Goal: Task Accomplishment & Management: Manage account settings

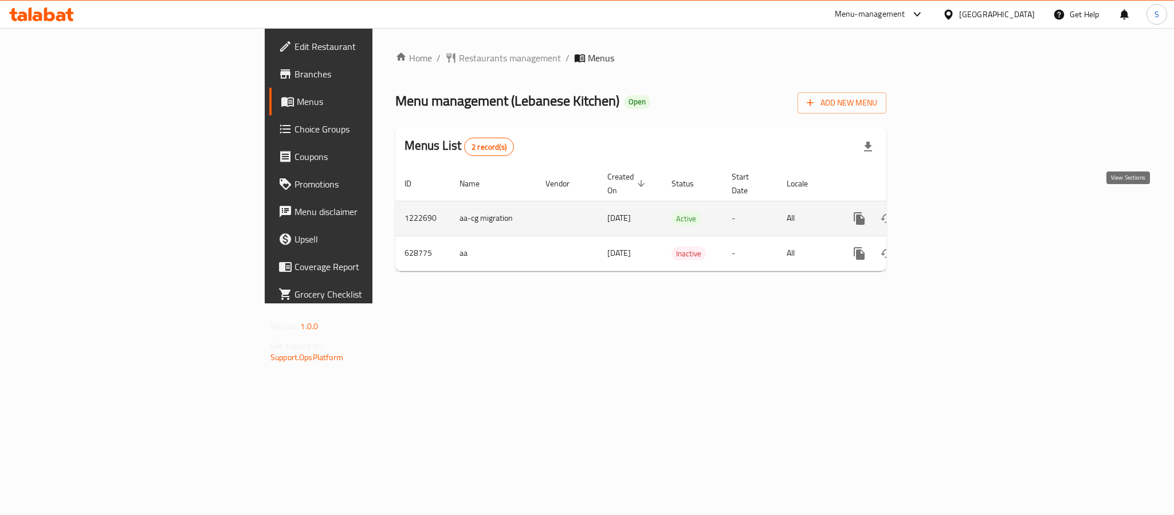
click at [949, 211] on icon "enhanced table" at bounding box center [942, 218] width 14 height 14
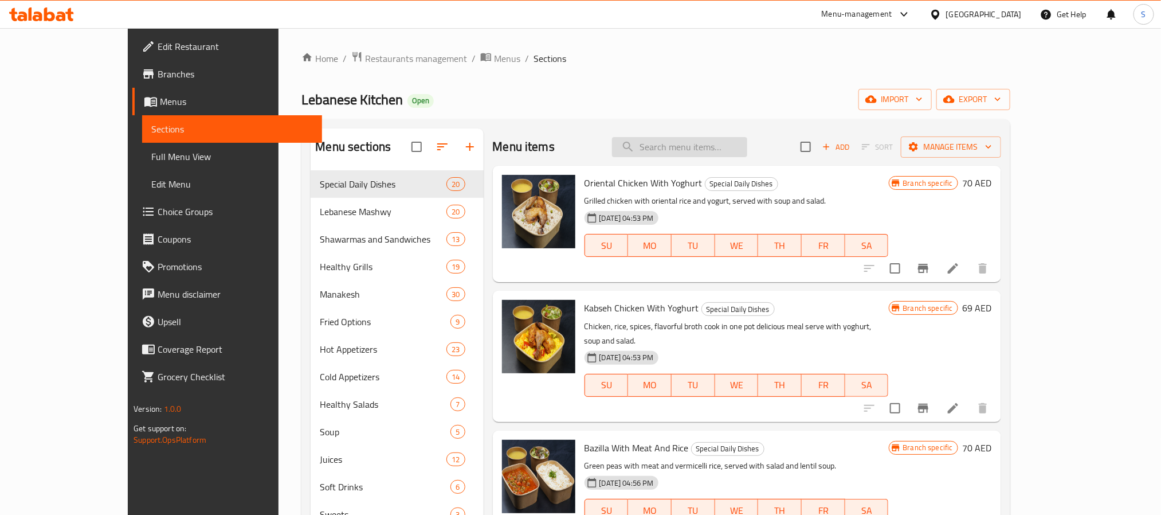
click at [740, 156] on input "search" at bounding box center [679, 147] width 135 height 20
paste input "Crispy Chicken Strips"
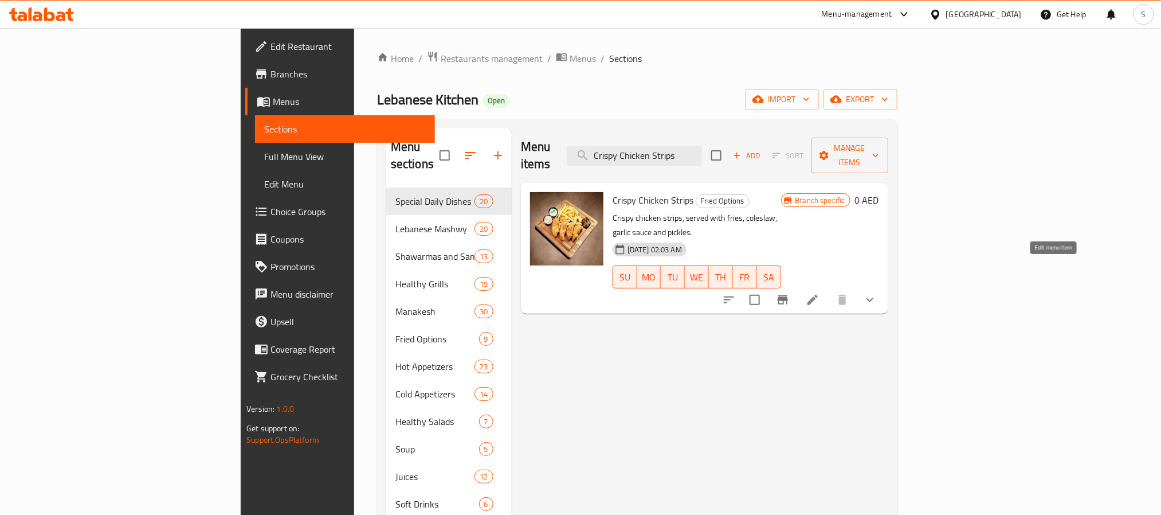
type input "Crispy Chicken Strips"
click at [819, 293] on icon at bounding box center [813, 300] width 14 height 14
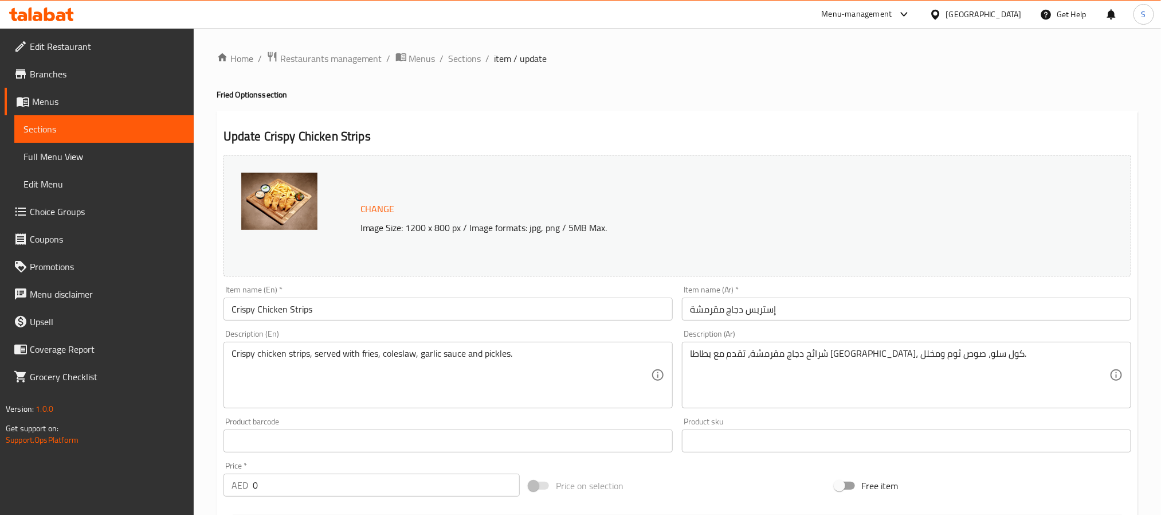
scroll to position [86, 0]
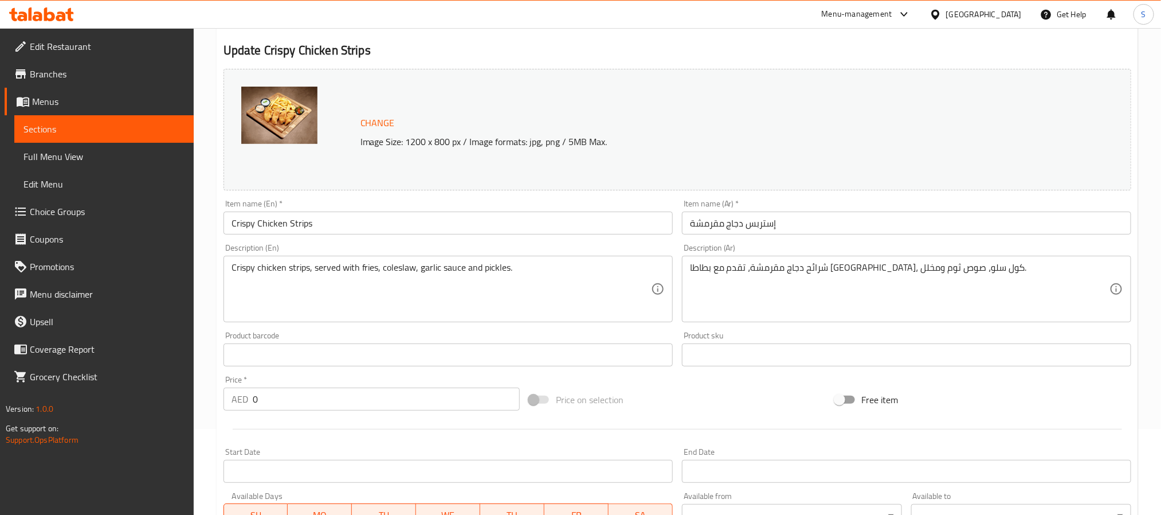
click at [318, 222] on input "Crispy Chicken Strips" at bounding box center [447, 222] width 449 height 23
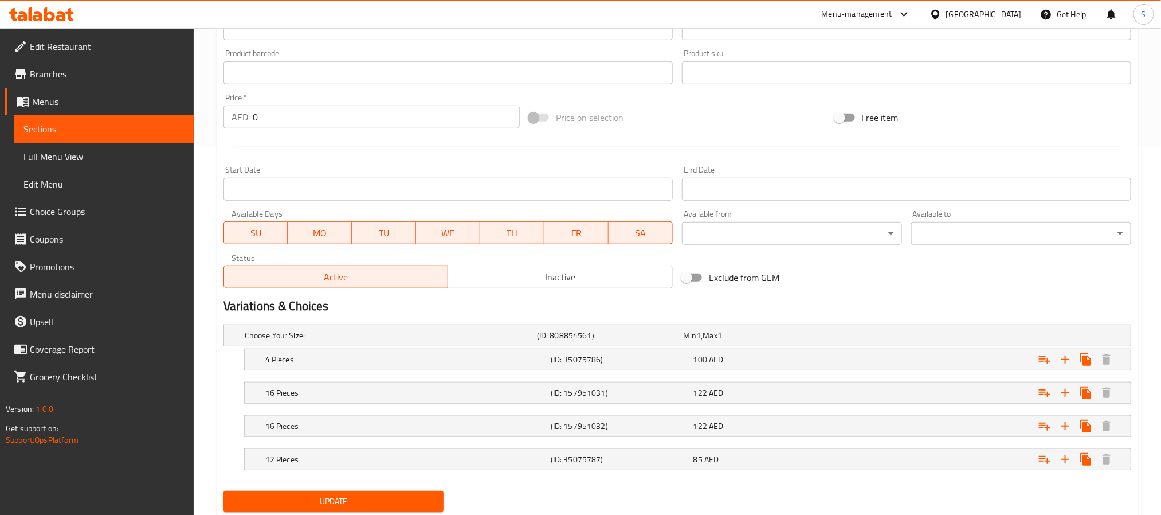
scroll to position [406, 0]
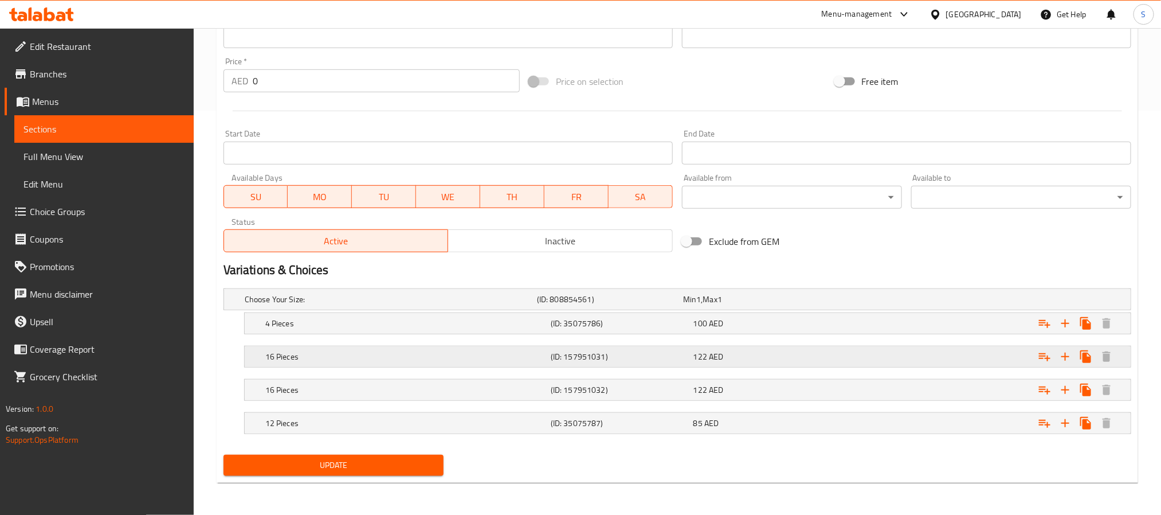
click at [370, 351] on h5 "16 Pieces" at bounding box center [405, 356] width 281 height 11
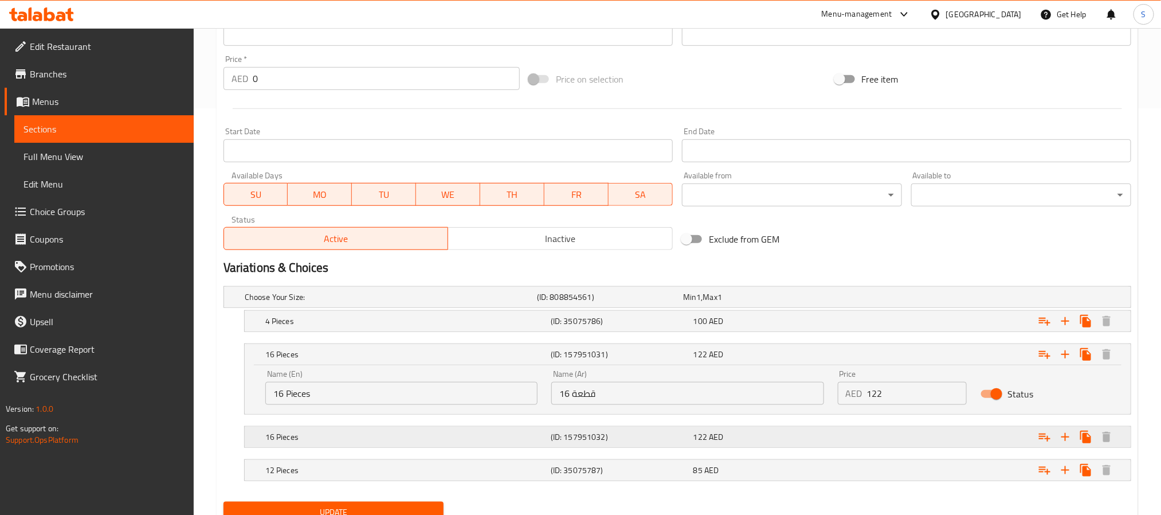
scroll to position [456, 0]
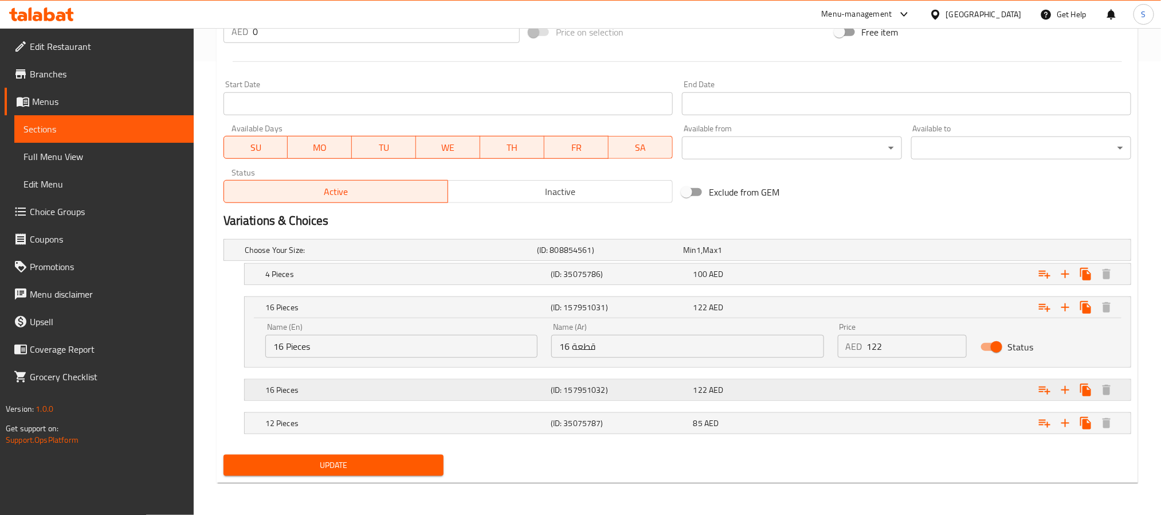
click at [631, 397] on div "(ID: 157951032)" at bounding box center [619, 390] width 143 height 16
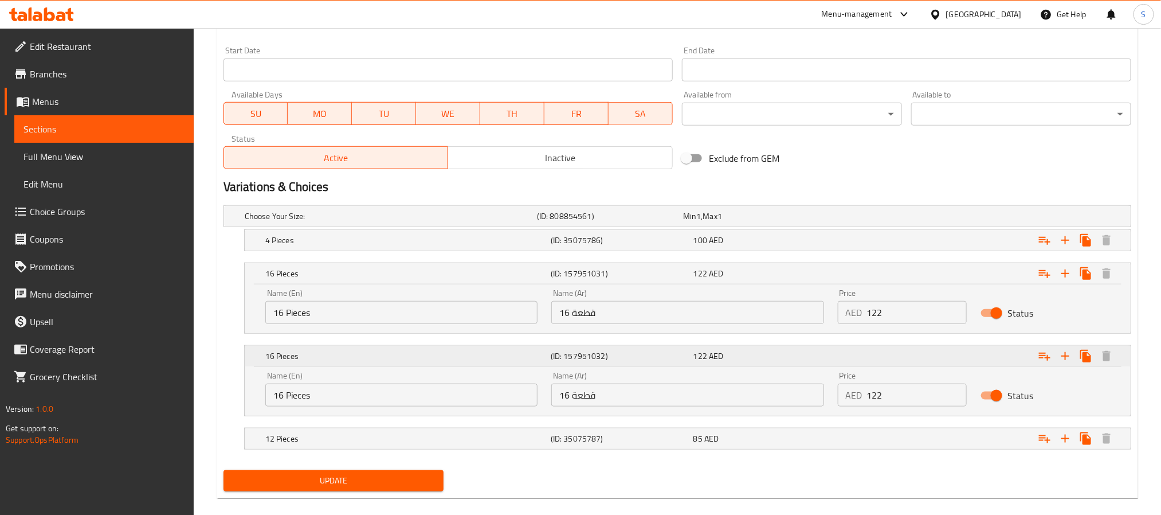
scroll to position [504, 0]
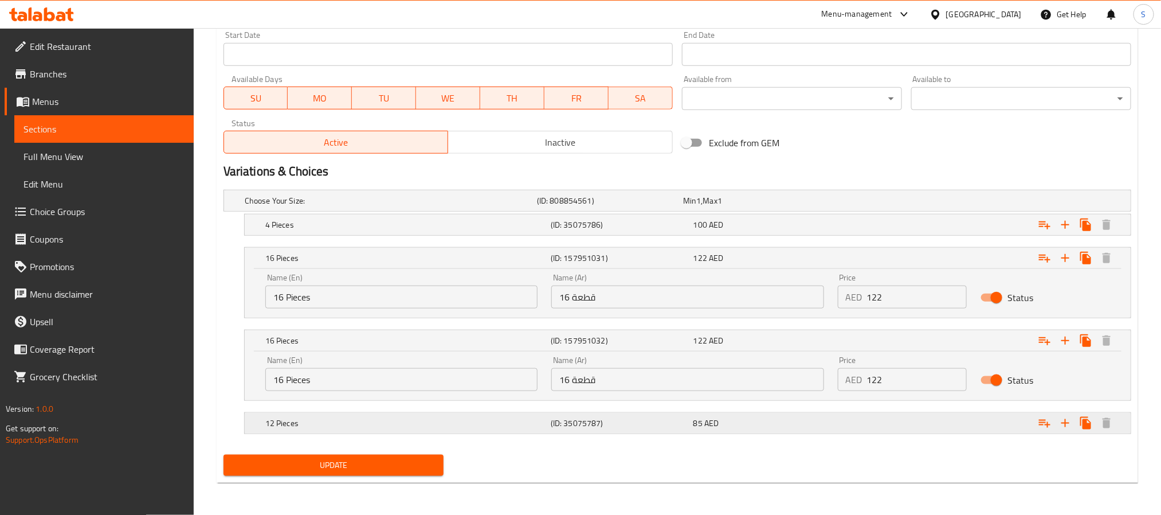
click at [846, 418] on div "Expand" at bounding box center [976, 422] width 285 height 25
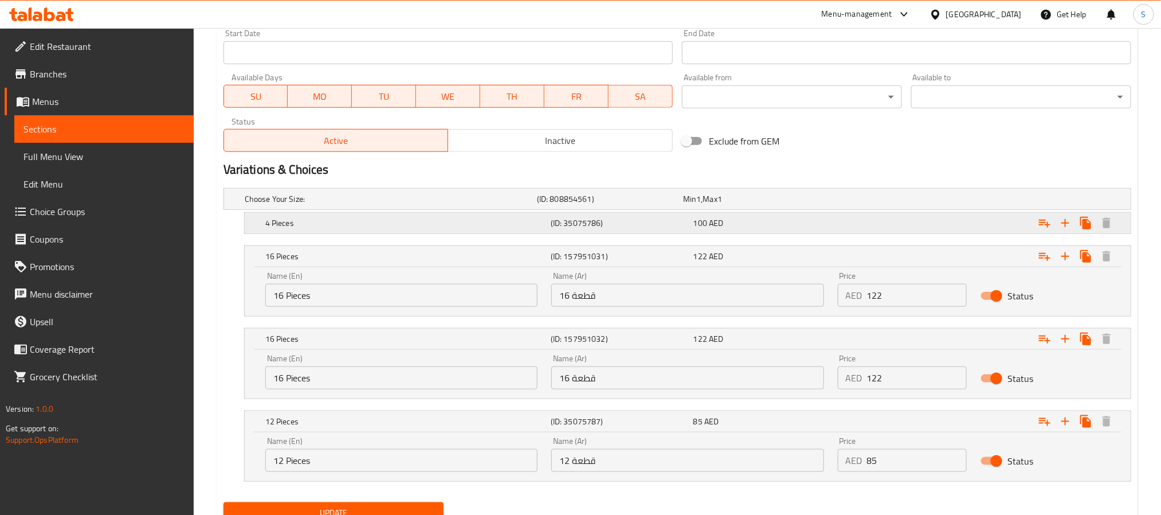
click at [812, 217] on div "100 AED" at bounding box center [762, 223] width 143 height 16
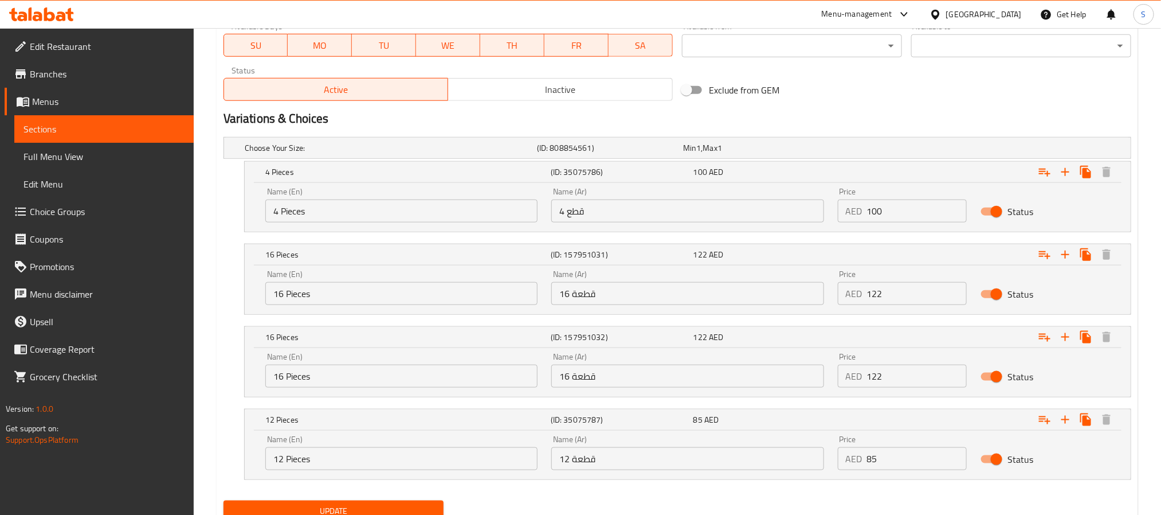
scroll to position [603, 0]
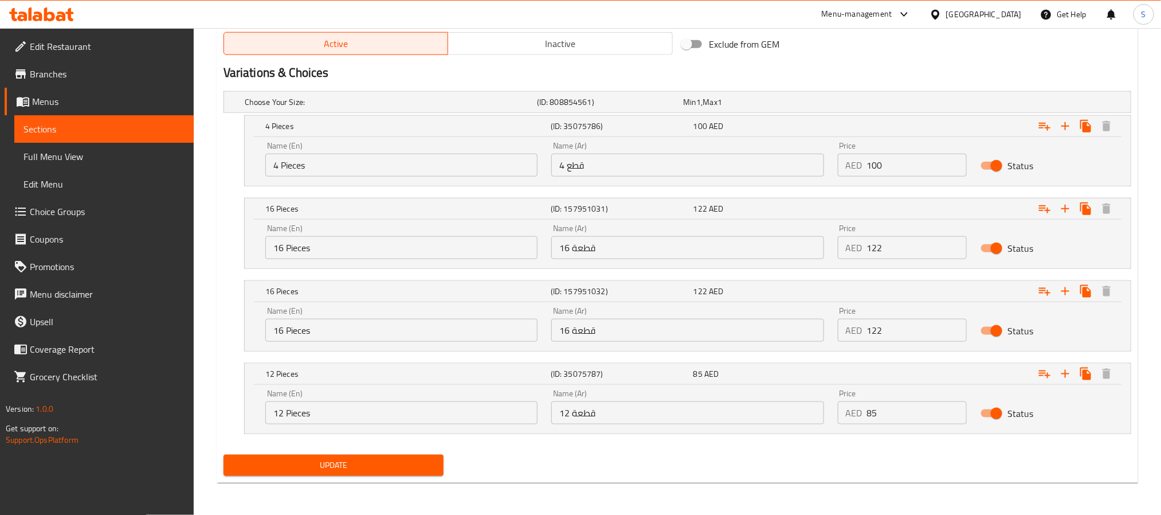
click at [124, 129] on span "Sections" at bounding box center [103, 129] width 161 height 14
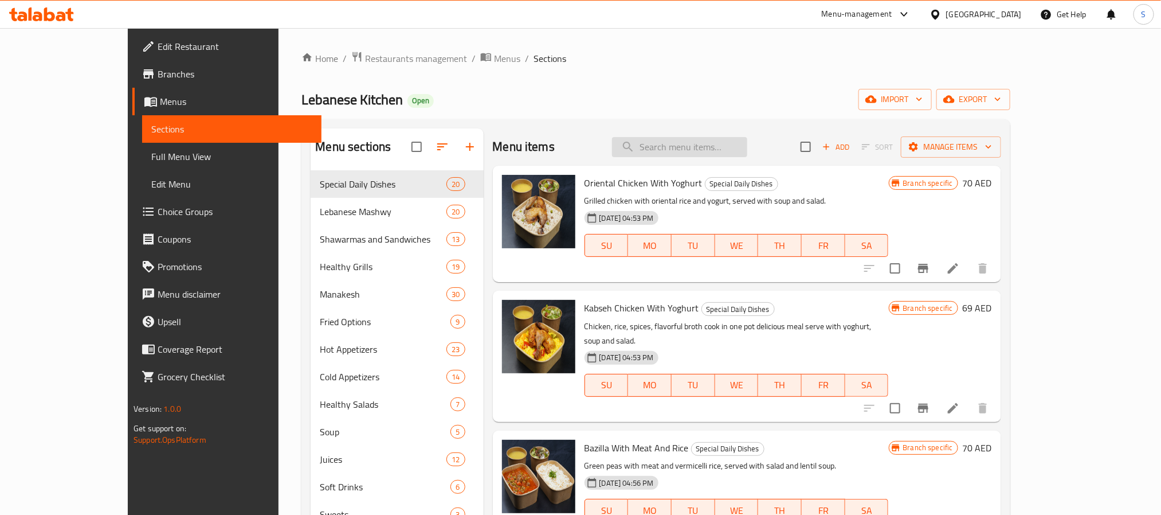
click at [716, 137] on input "search" at bounding box center [679, 147] width 135 height 20
paste input "Crispy Chicken Strips"
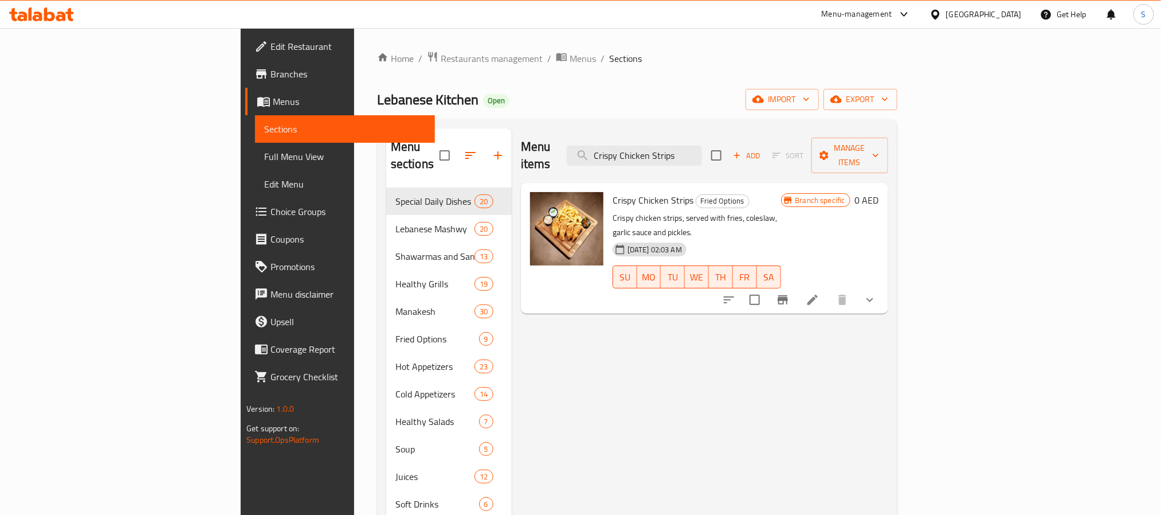
type input "Crispy Chicken Strips"
click at [818, 295] on icon at bounding box center [812, 300] width 10 height 10
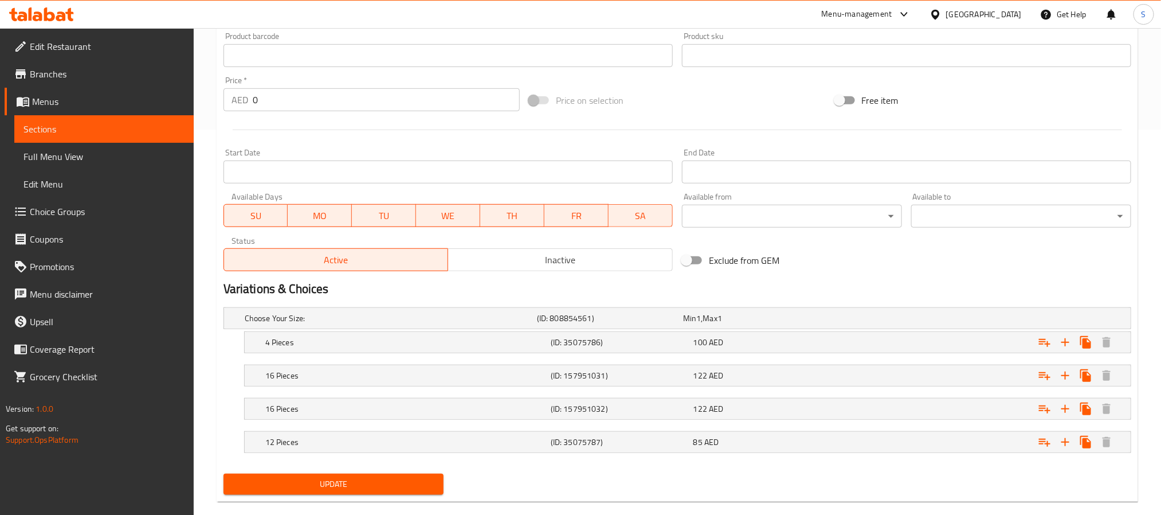
scroll to position [406, 0]
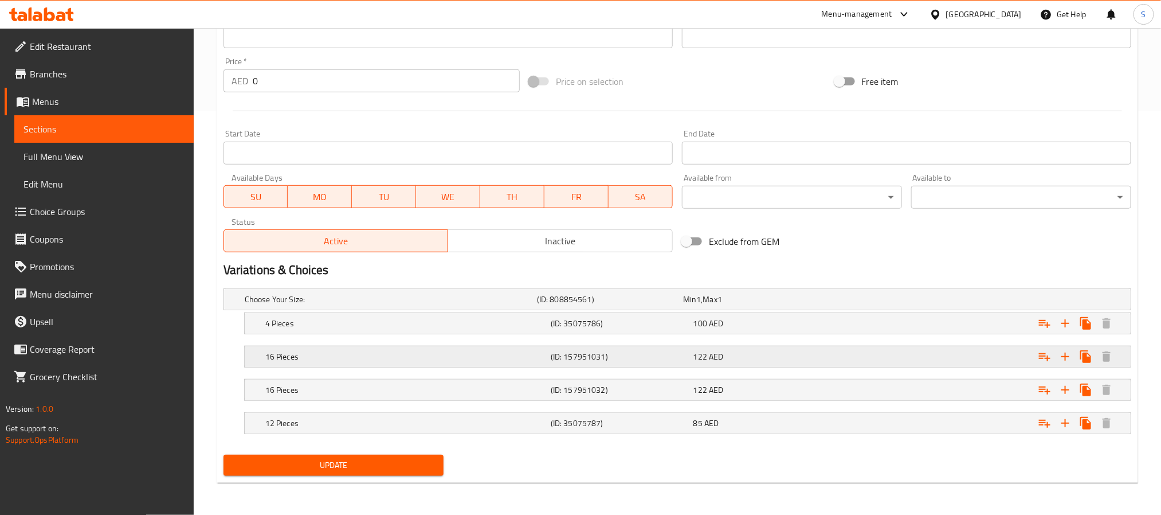
click at [457, 356] on h5 "16 Pieces" at bounding box center [405, 356] width 281 height 11
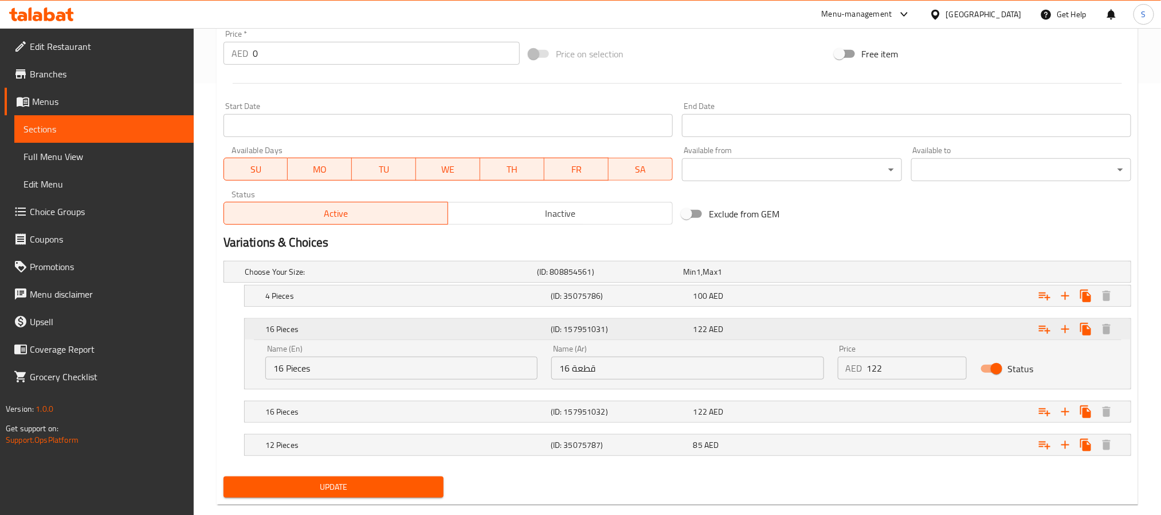
scroll to position [456, 0]
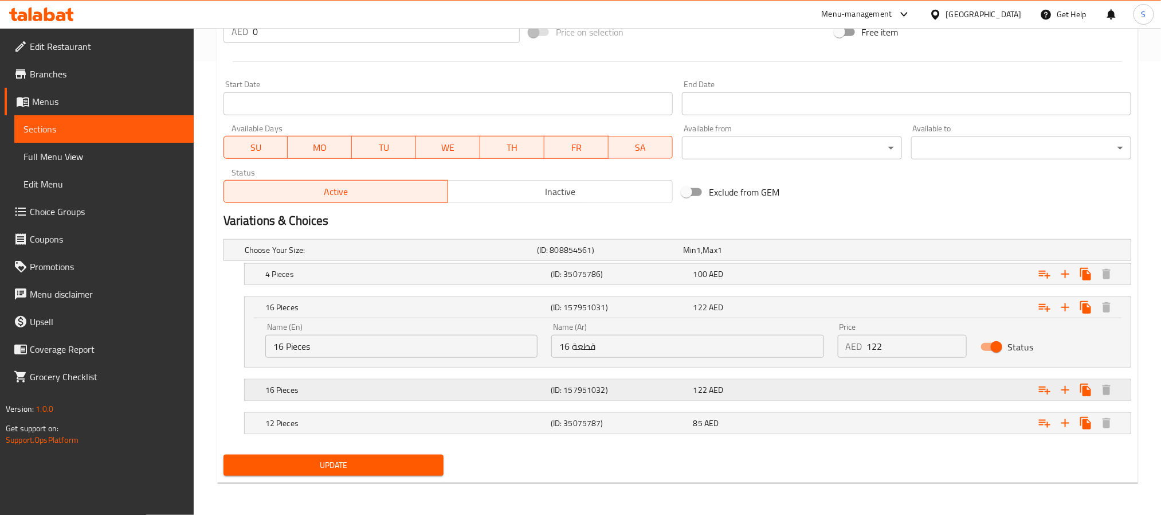
click at [503, 394] on h5 "16 Pieces" at bounding box center [405, 389] width 281 height 11
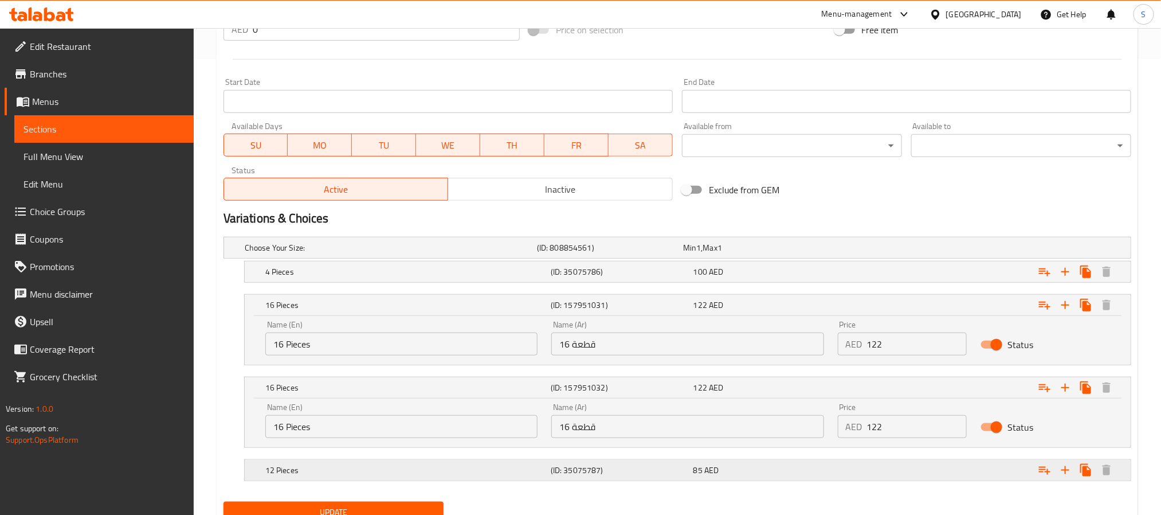
click at [670, 482] on div "12 Pieces (ID: 35075787) 85 AED" at bounding box center [691, 469] width 856 height 25
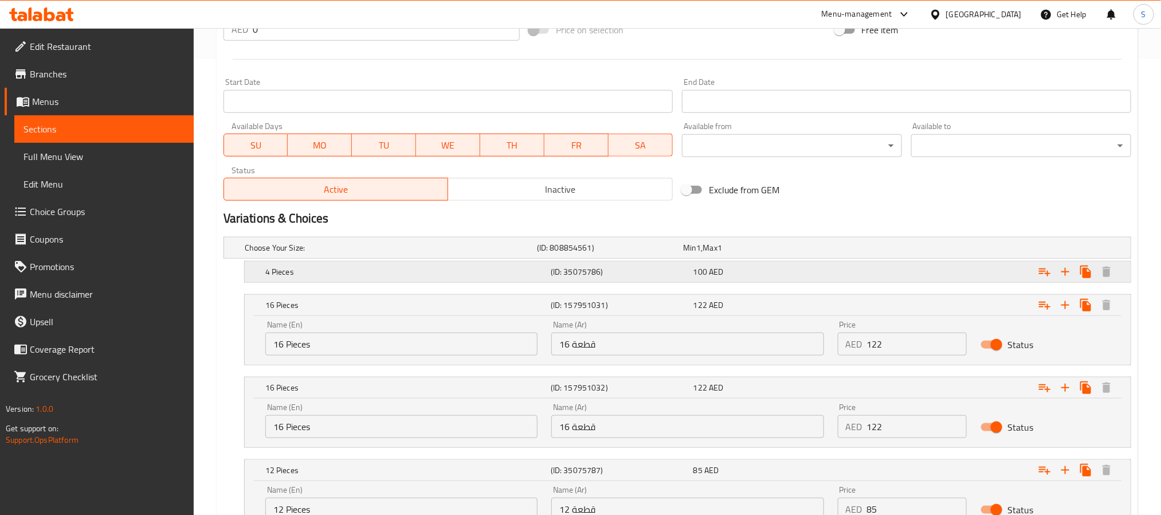
click at [752, 272] on div "100 AED" at bounding box center [762, 271] width 138 height 11
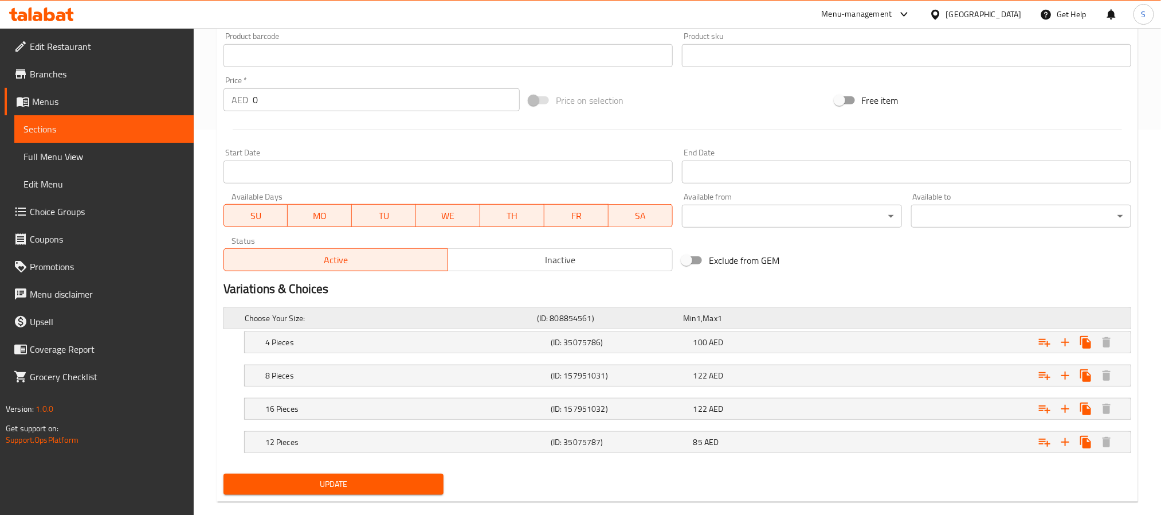
scroll to position [406, 0]
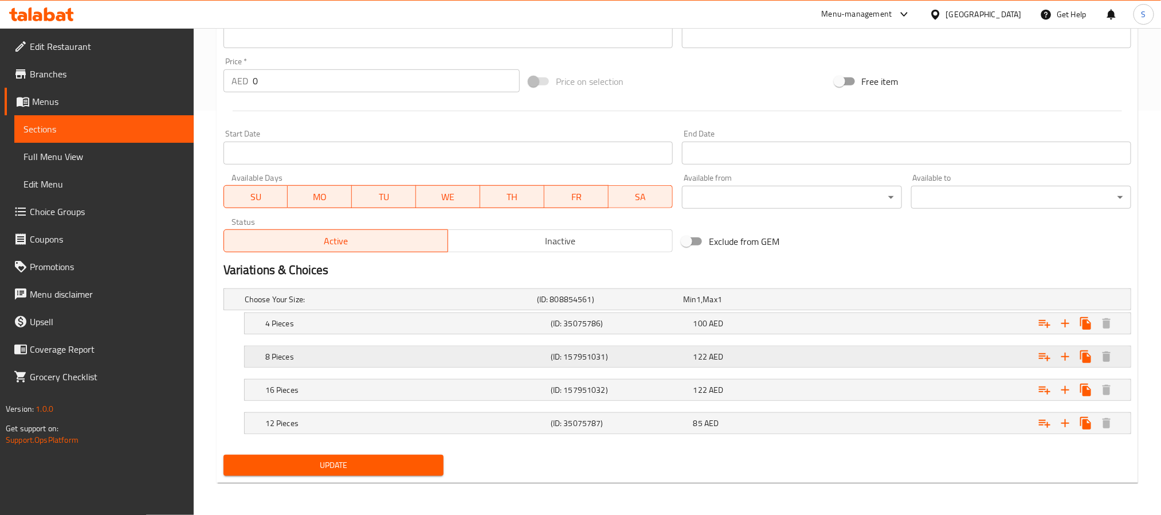
click at [507, 351] on h5 "8 Pieces" at bounding box center [405, 356] width 281 height 11
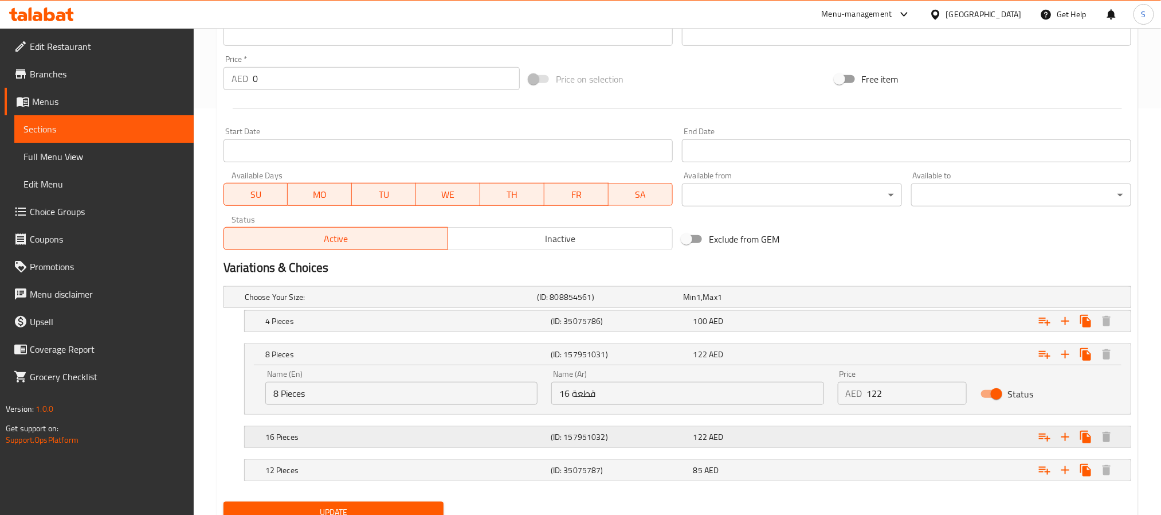
click at [779, 435] on div "122 AED" at bounding box center [762, 436] width 138 height 11
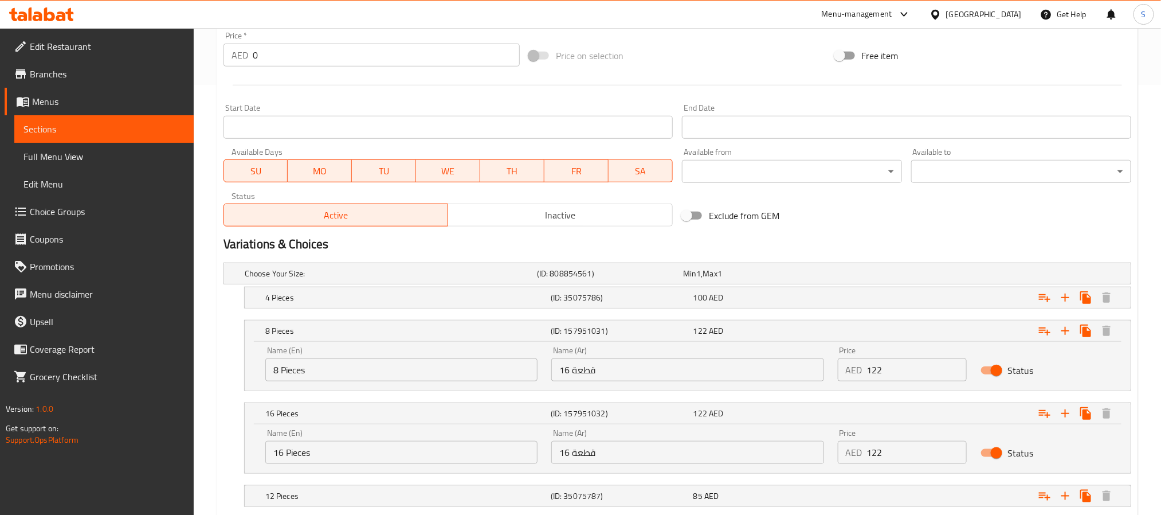
scroll to position [504, 0]
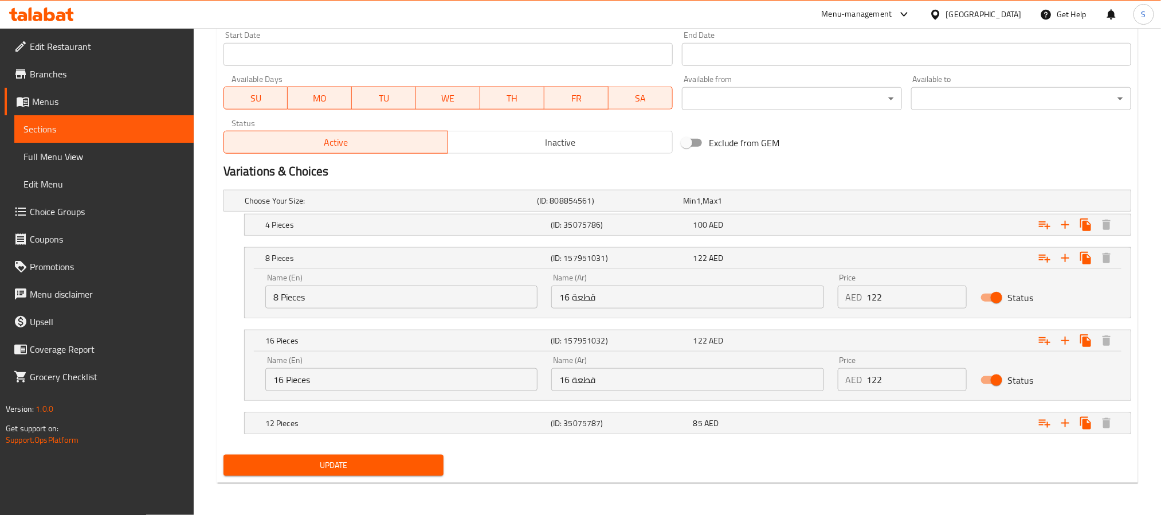
click at [346, 304] on input "8 Pieces" at bounding box center [401, 296] width 272 height 23
drag, startPoint x: 604, startPoint y: 295, endPoint x: 552, endPoint y: 308, distance: 53.8
click at [552, 308] on div "Name (Ar) 16 قطعة Name (Ar)" at bounding box center [687, 290] width 286 height 49
type input "8 قطعة"
drag, startPoint x: 887, startPoint y: 297, endPoint x: 867, endPoint y: 301, distance: 20.5
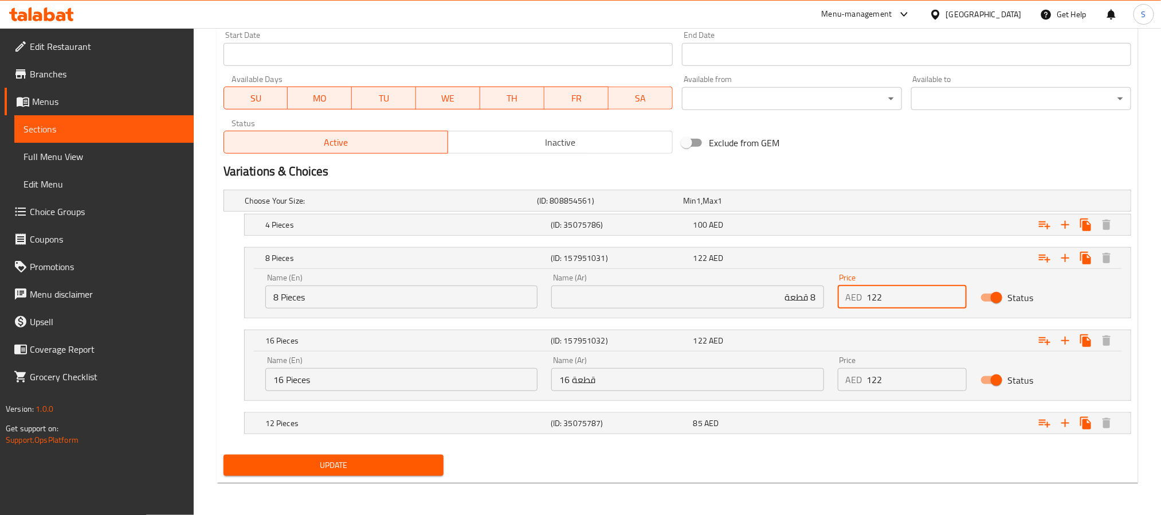
click at [867, 301] on input "122" at bounding box center [917, 296] width 100 height 23
click at [352, 472] on span "Update" at bounding box center [334, 465] width 202 height 14
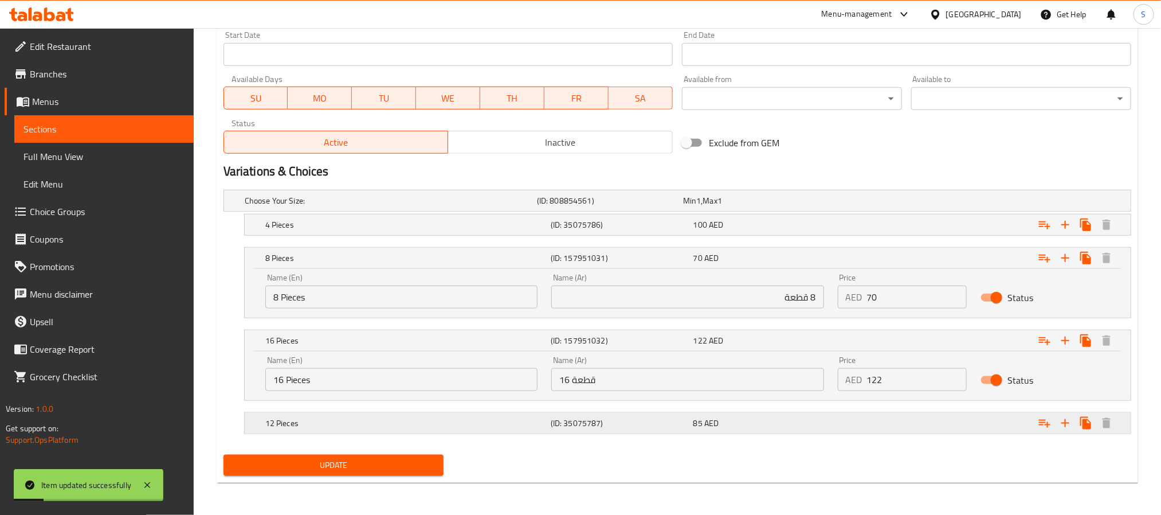
click at [725, 414] on div "12 Pieces (ID: 35075787) 85 AED" at bounding box center [691, 422] width 856 height 25
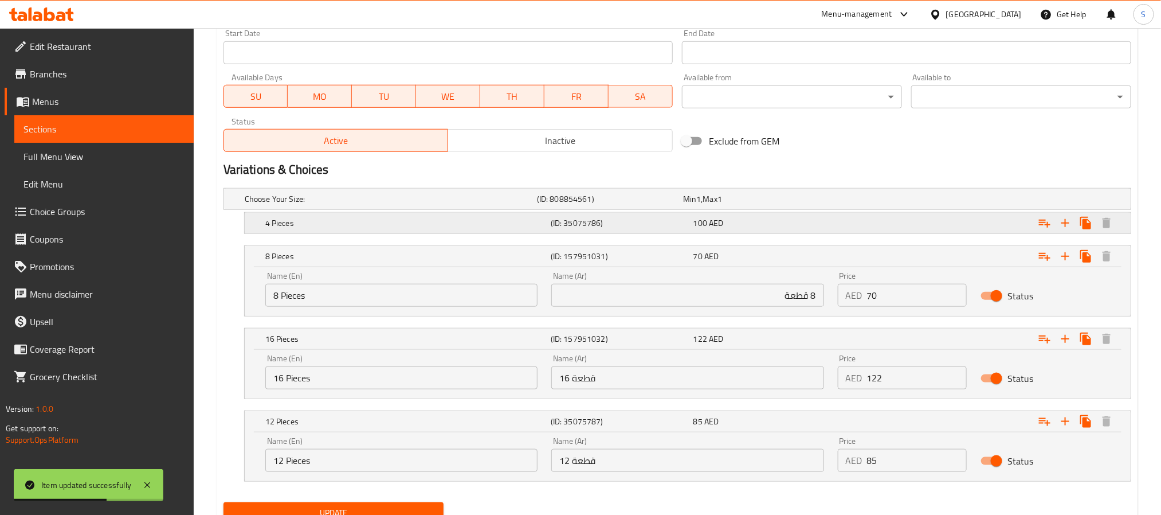
click at [806, 227] on div "100 AED" at bounding box center [762, 222] width 138 height 11
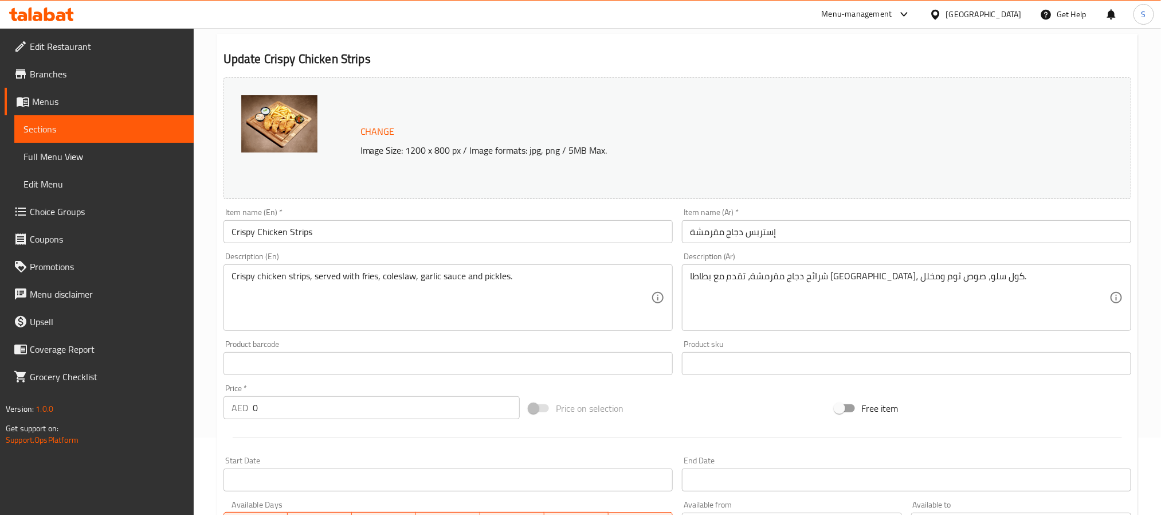
scroll to position [0, 0]
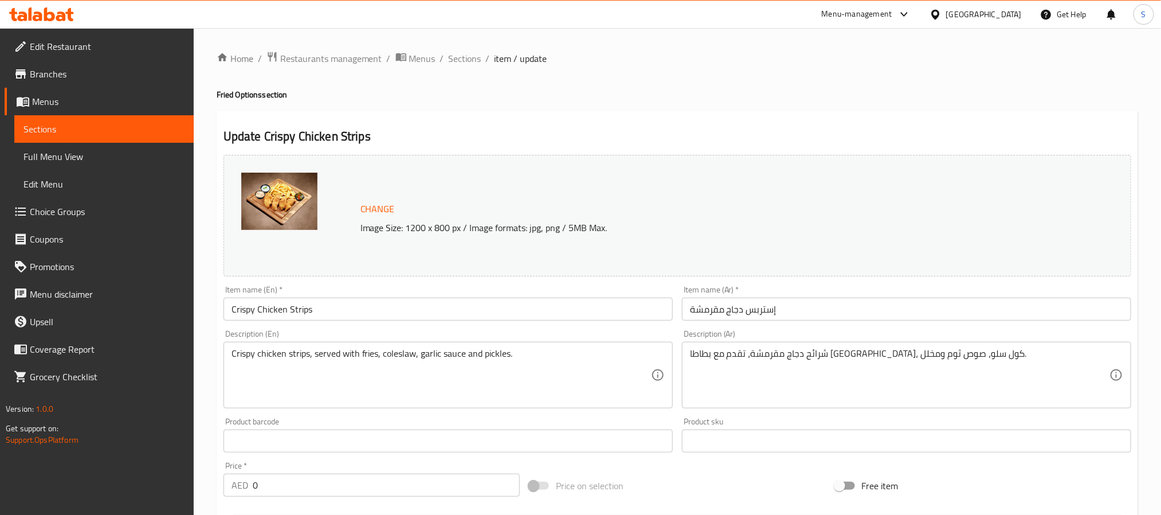
click at [929, 89] on h4 "Fried Options section" at bounding box center [677, 94] width 921 height 11
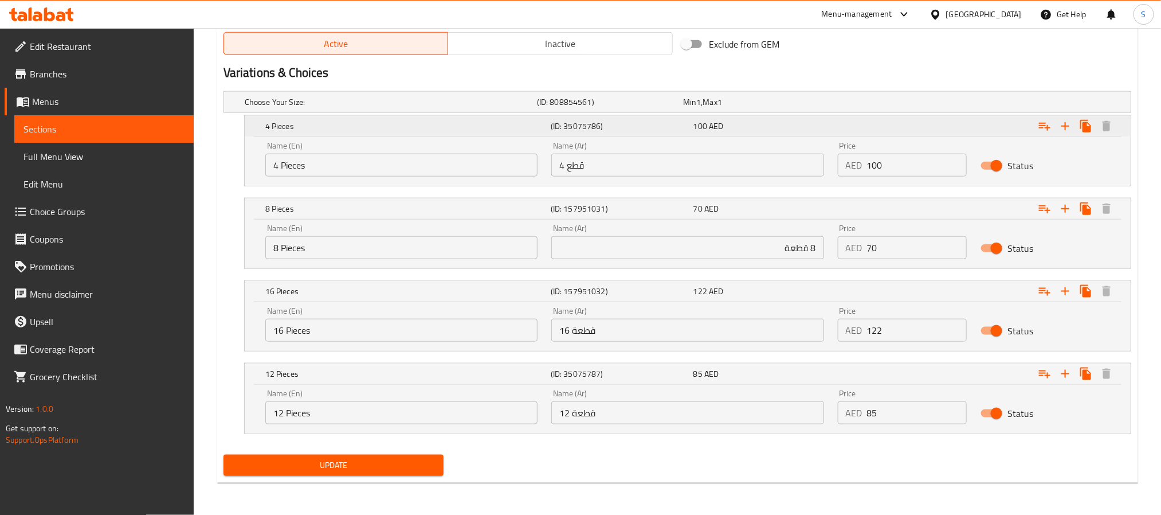
scroll to position [603, 0]
drag, startPoint x: 889, startPoint y: 248, endPoint x: 866, endPoint y: 256, distance: 24.5
click at [867, 256] on input "70" at bounding box center [917, 247] width 100 height 23
type input "122"
click at [340, 469] on span "Update" at bounding box center [334, 465] width 202 height 14
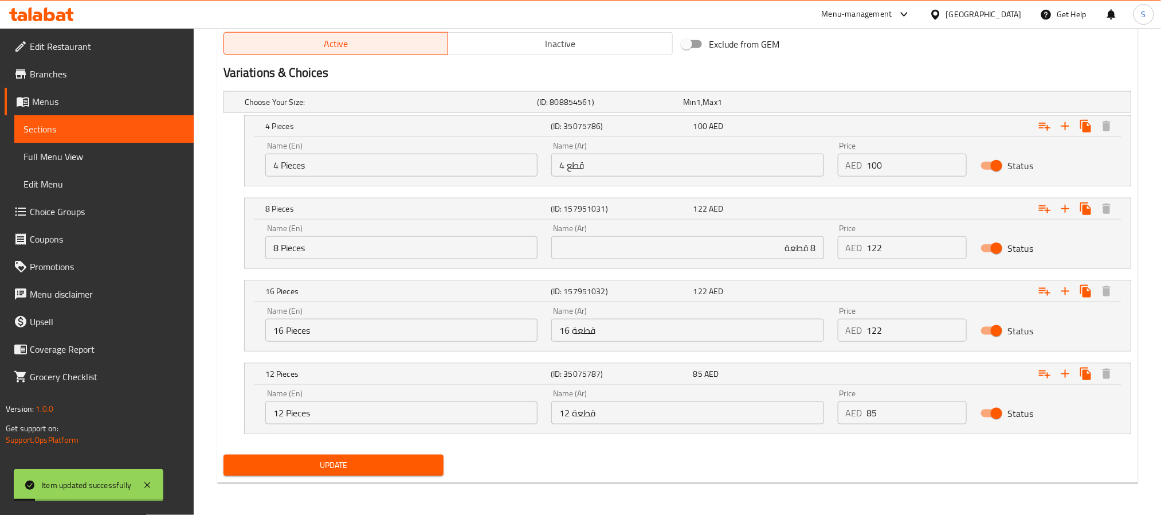
click at [477, 449] on div "Choose Your Size: (ID: 808854561) Min 1 , Max 1 Name (En) Choose Your Size: Nam…" at bounding box center [677, 268] width 917 height 363
click at [147, 485] on icon at bounding box center [147, 485] width 6 height 6
drag, startPoint x: 583, startPoint y: 461, endPoint x: 571, endPoint y: 432, distance: 31.8
click at [583, 461] on div "Update" at bounding box center [677, 465] width 917 height 30
click at [535, 36] on span "Inactive" at bounding box center [560, 44] width 215 height 17
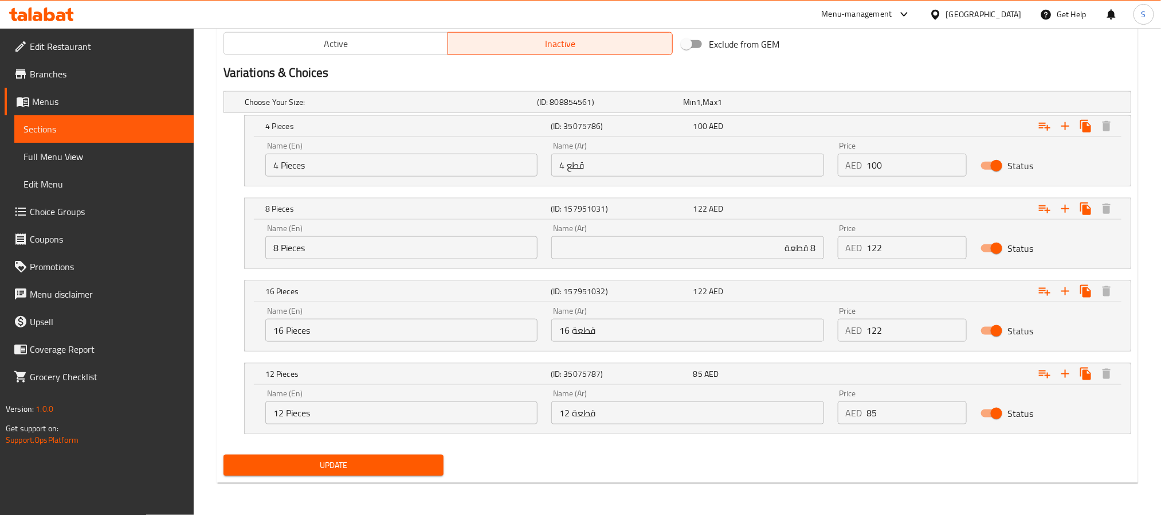
click at [396, 465] on span "Update" at bounding box center [334, 465] width 202 height 14
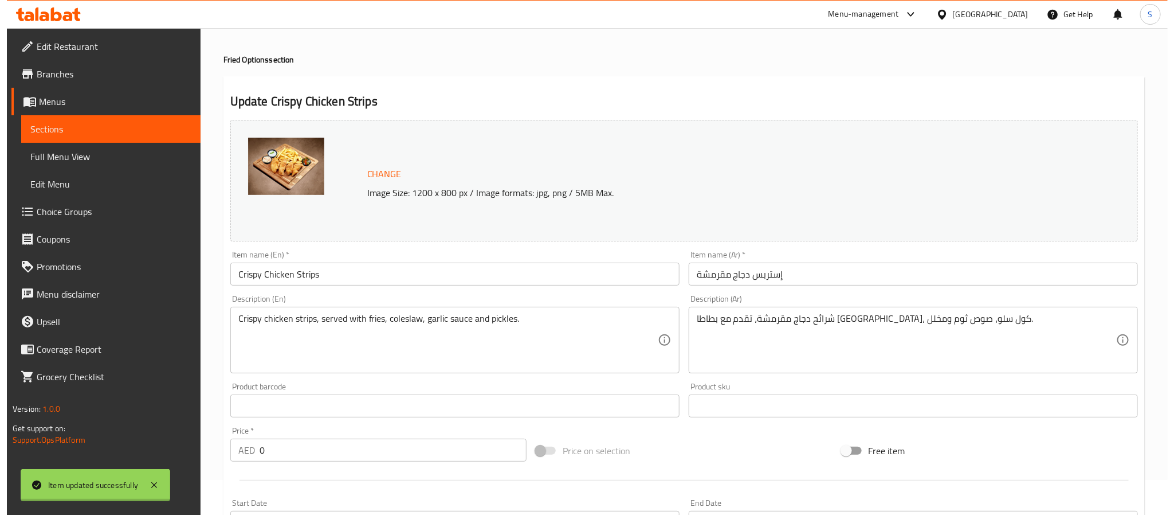
scroll to position [0, 0]
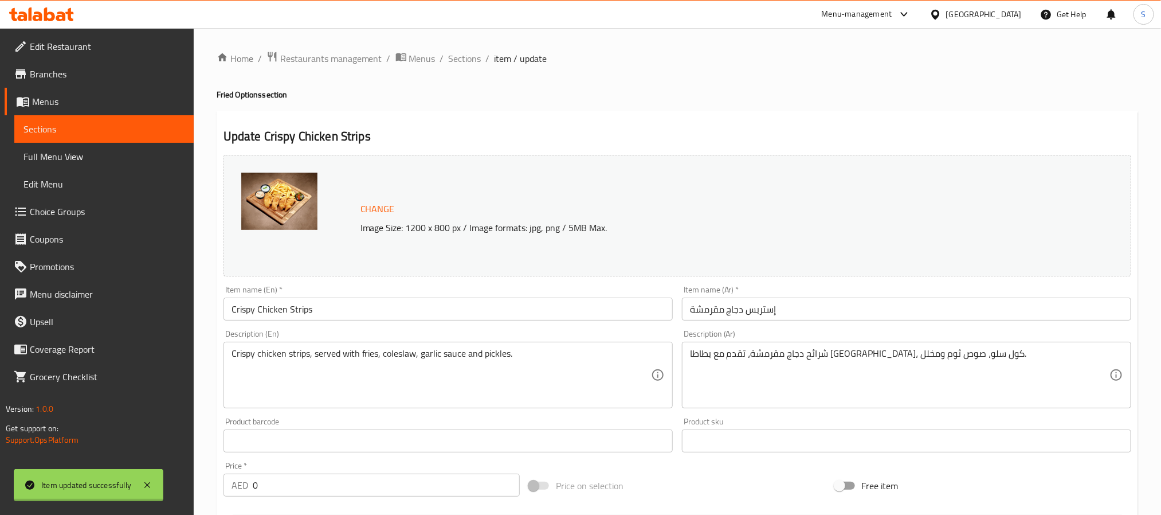
click at [332, 311] on input "Crispy Chicken Strips" at bounding box center [447, 308] width 449 height 23
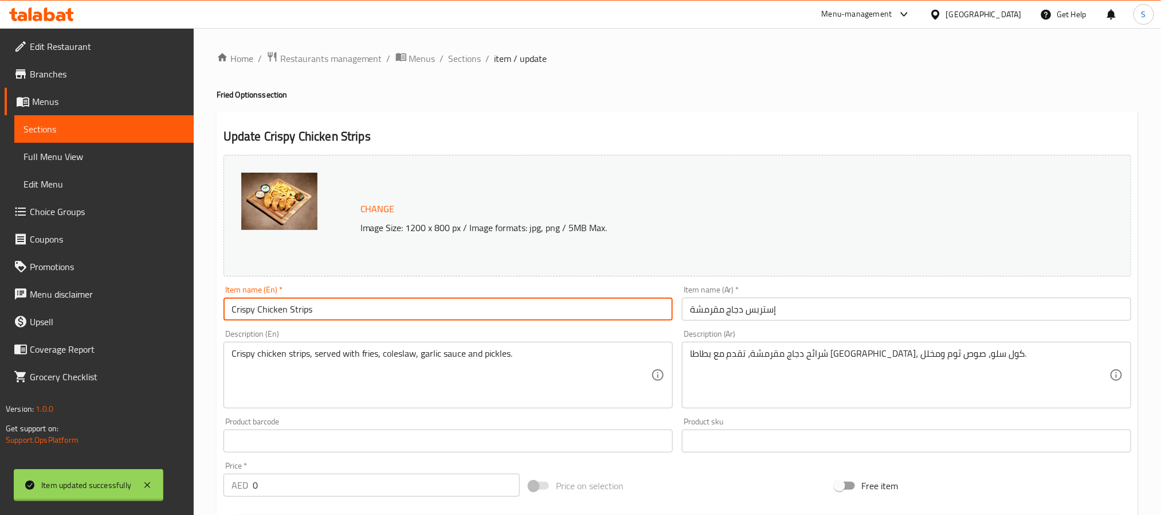
click at [332, 311] on input "Crispy Chicken Strips" at bounding box center [447, 308] width 449 height 23
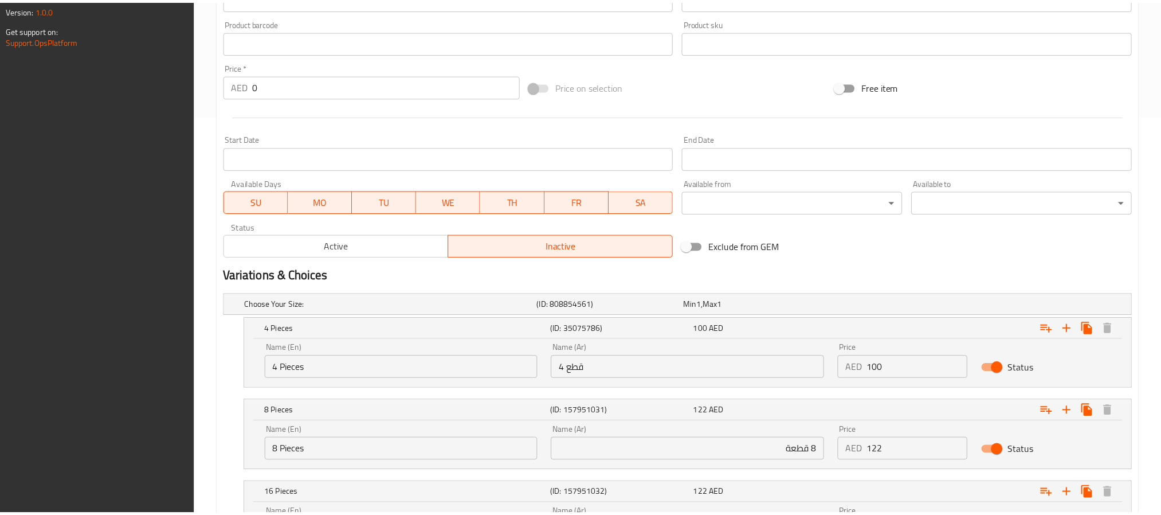
scroll to position [603, 0]
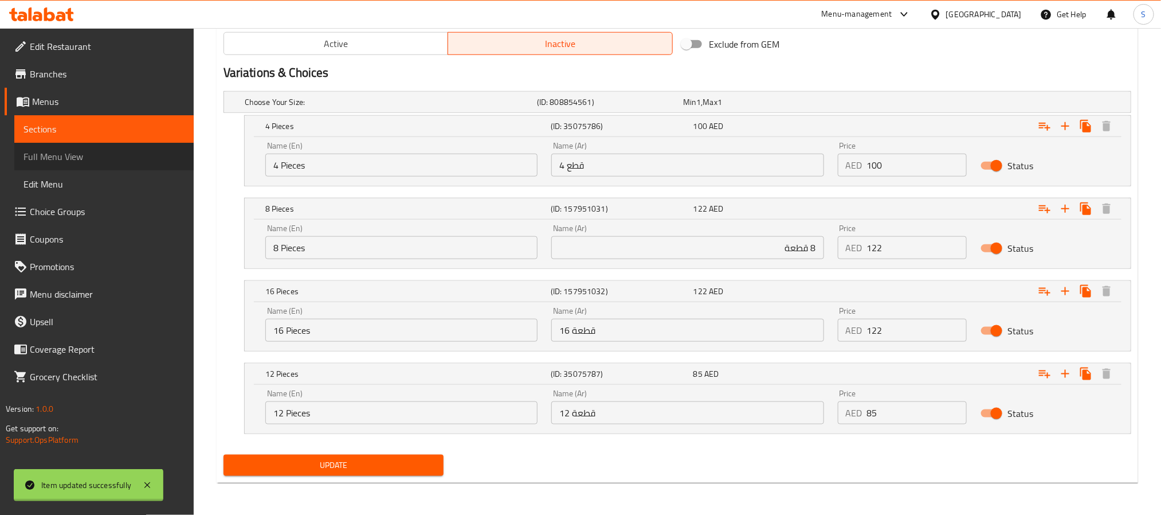
click at [46, 156] on span "Full Menu View" at bounding box center [103, 157] width 161 height 14
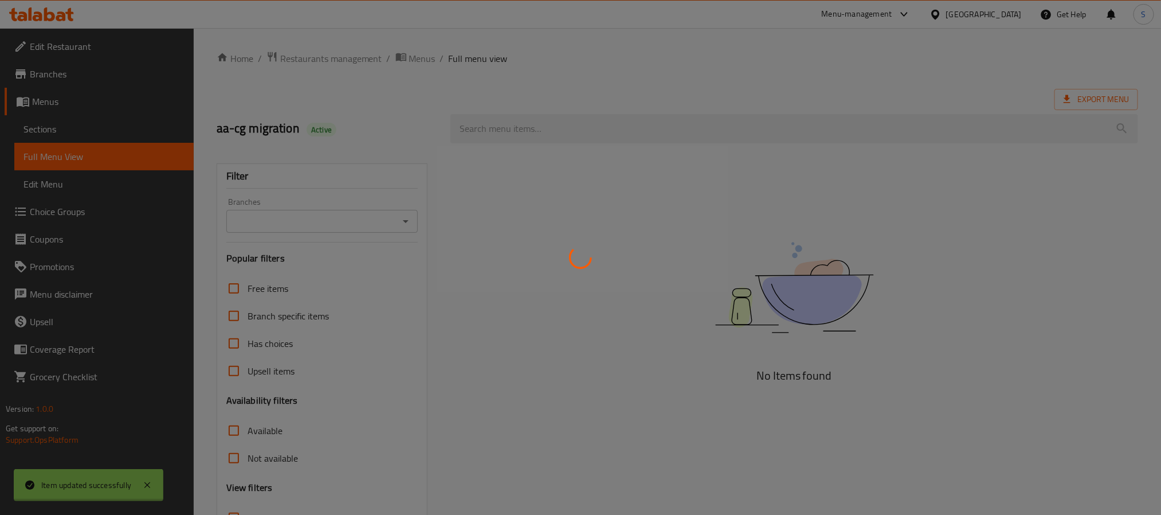
click at [613, 119] on div at bounding box center [580, 257] width 1161 height 515
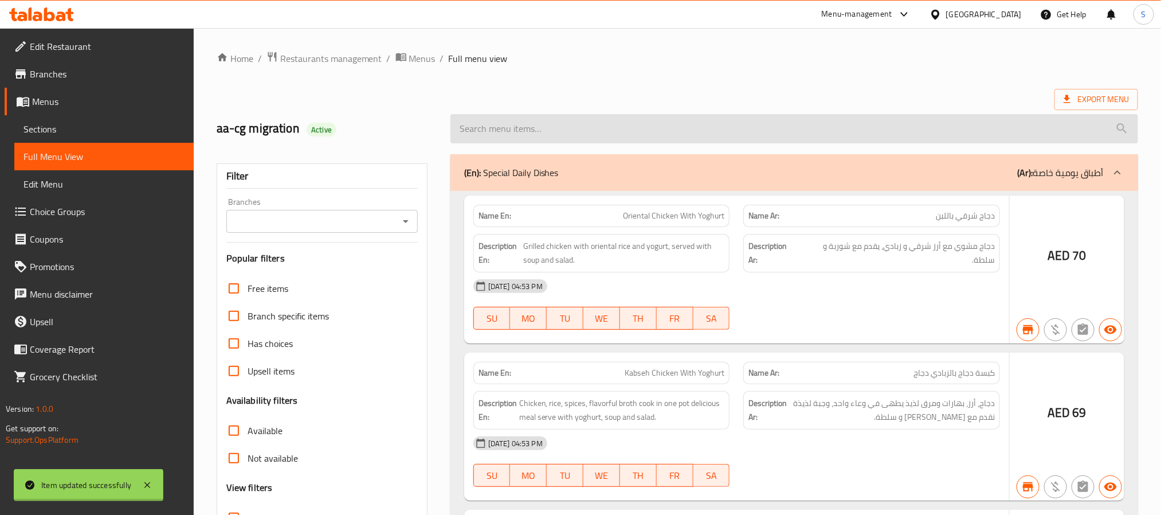
click at [598, 131] on input "search" at bounding box center [794, 128] width 688 height 29
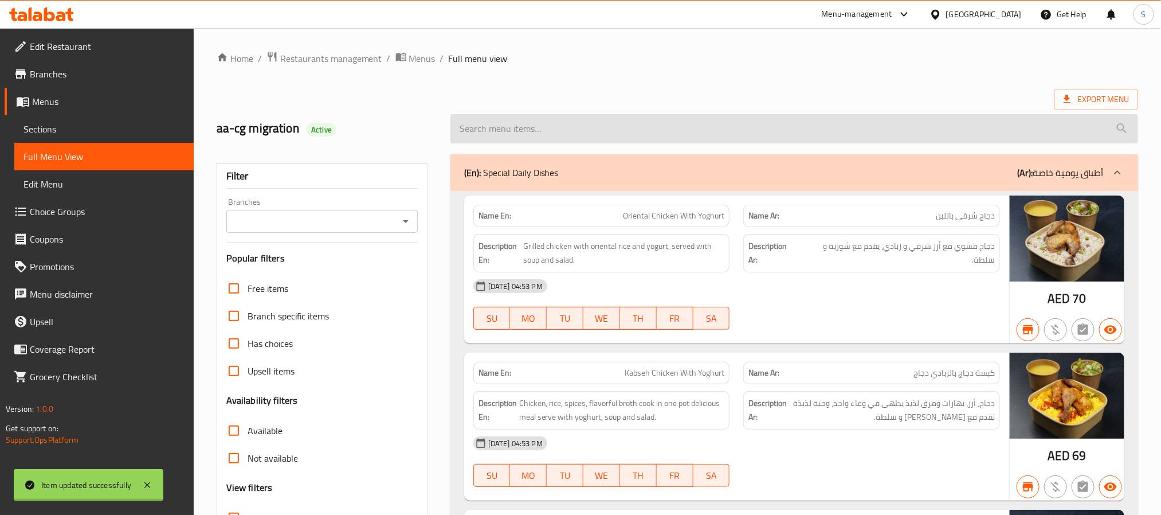
paste input "Crispy Chicken Strips"
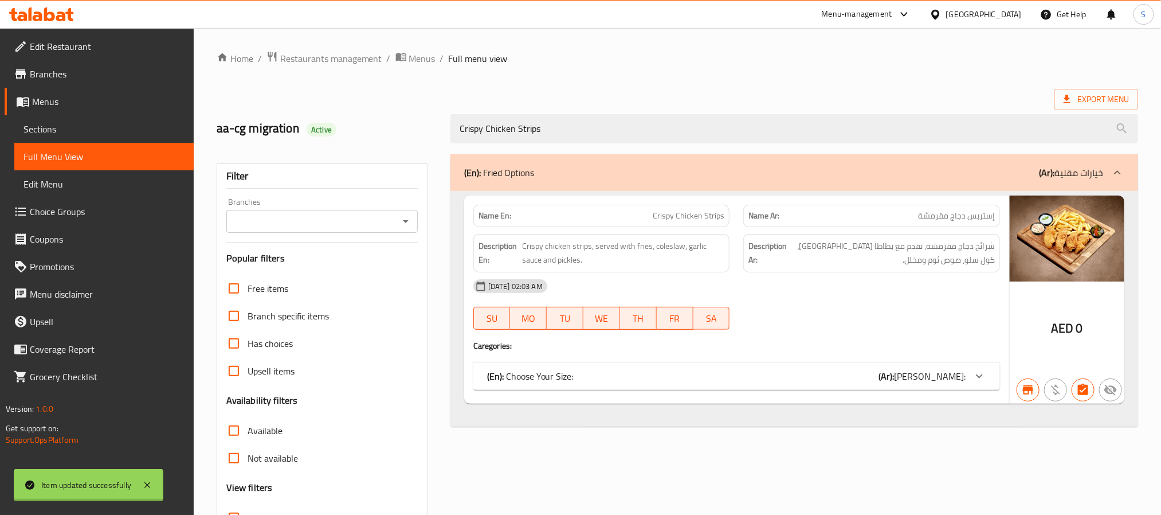
type input "Crispy Chicken Strips"
click at [963, 377] on span "[PERSON_NAME]:" at bounding box center [930, 375] width 72 height 17
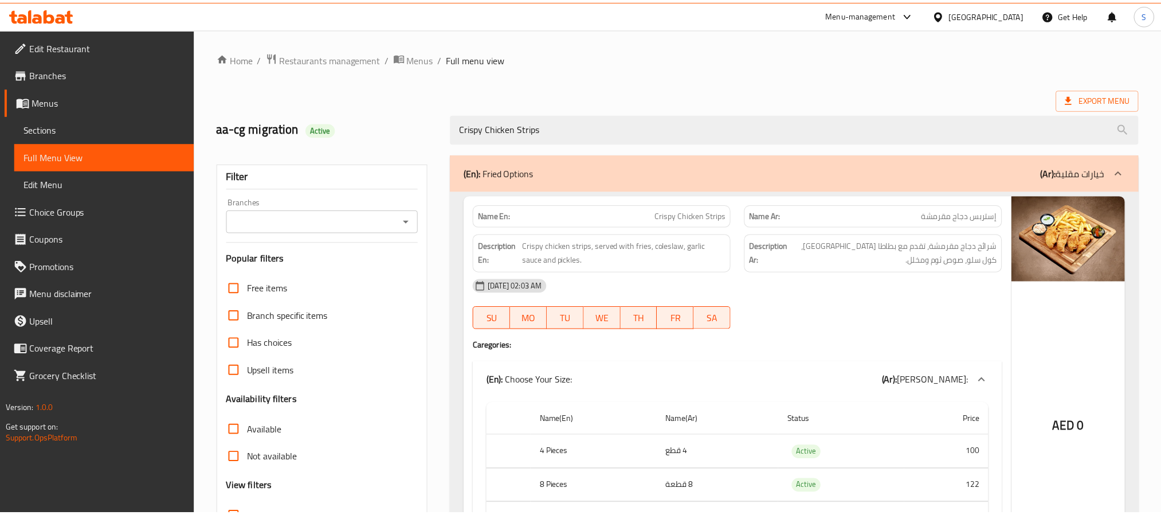
scroll to position [134, 0]
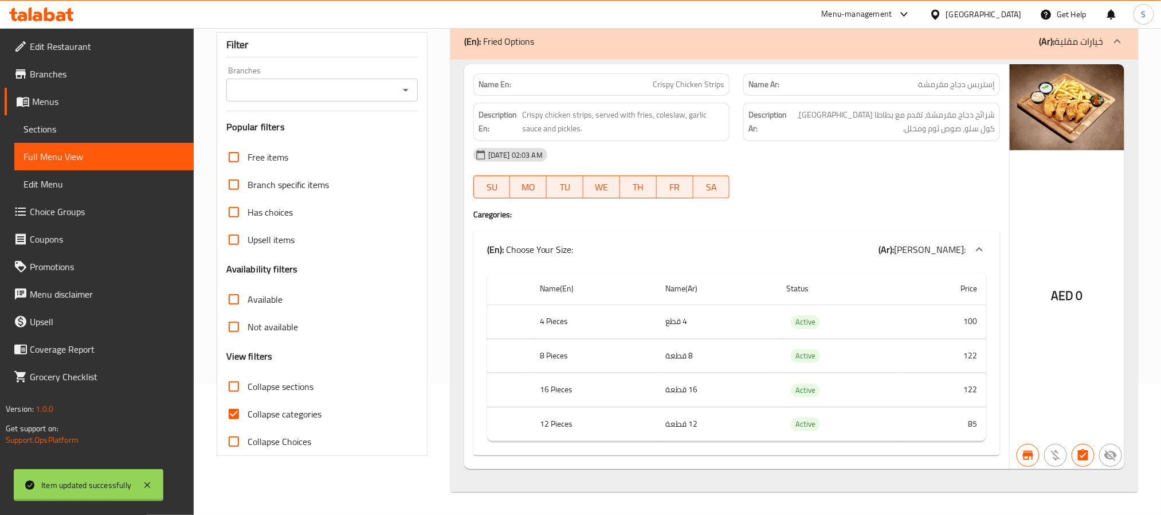
click at [829, 477] on div "Name En: Crispy Chicken Strips Name Ar: إستربس دجاج مقرمشة Description En: Cris…" at bounding box center [794, 276] width 688 height 432
click at [33, 131] on span "Sections" at bounding box center [103, 129] width 161 height 14
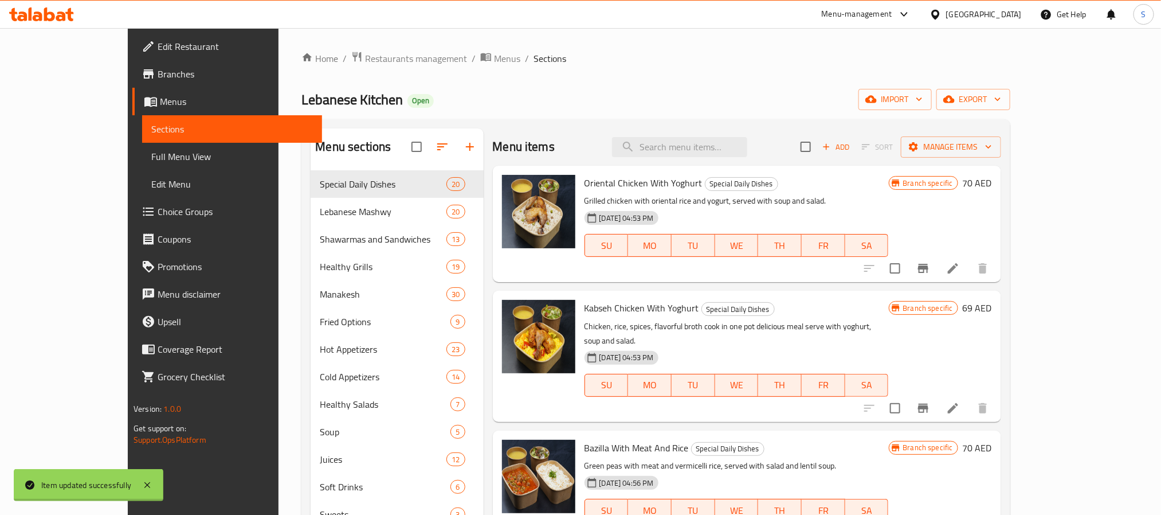
click at [744, 129] on div "Menu items Add Sort Manage items" at bounding box center [747, 146] width 508 height 37
click at [735, 144] on input "search" at bounding box center [679, 147] width 135 height 20
paste input "Crispy Chicken Strips"
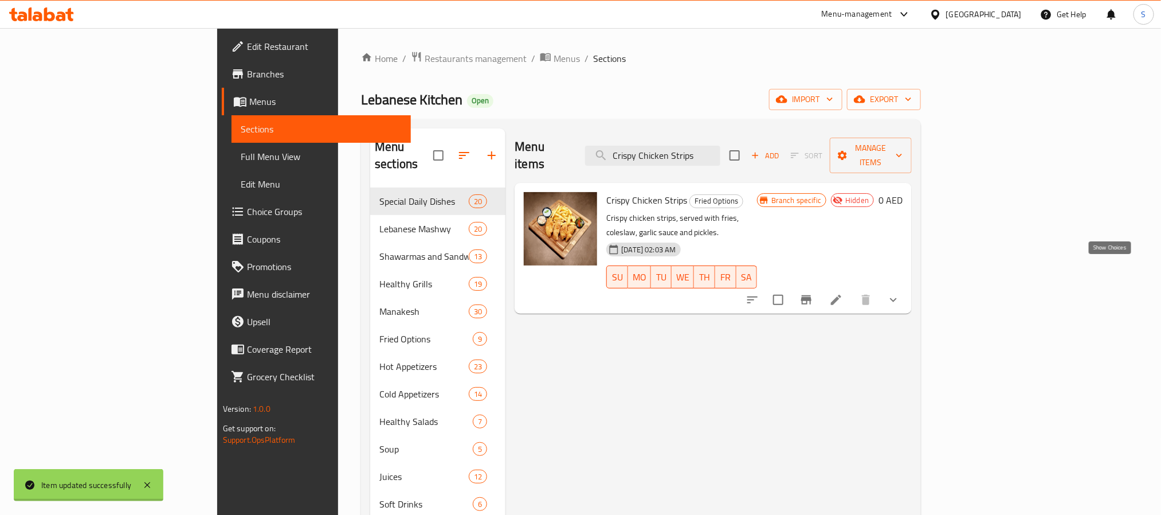
type input "Crispy Chicken Strips"
click at [900, 293] on icon "show more" at bounding box center [893, 300] width 14 height 14
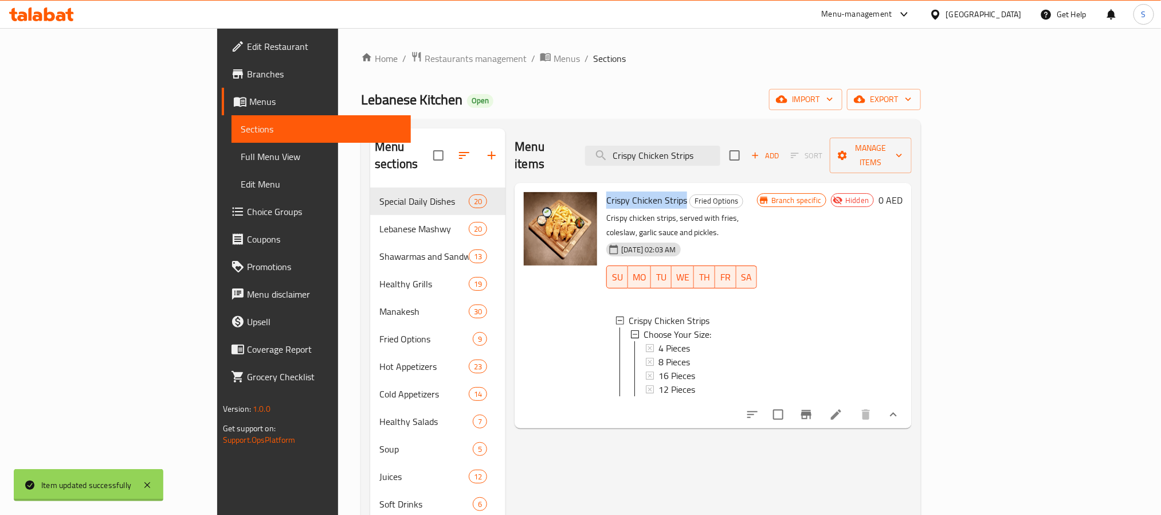
drag, startPoint x: 548, startPoint y: 182, endPoint x: 631, endPoint y: 183, distance: 83.1
click at [631, 187] on div "Crispy Chicken Strips Fried Options Crispy chicken strips, served with fries, c…" at bounding box center [682, 305] width 160 height 236
copy span "Crispy Chicken Strips"
click at [852, 404] on li at bounding box center [836, 414] width 32 height 21
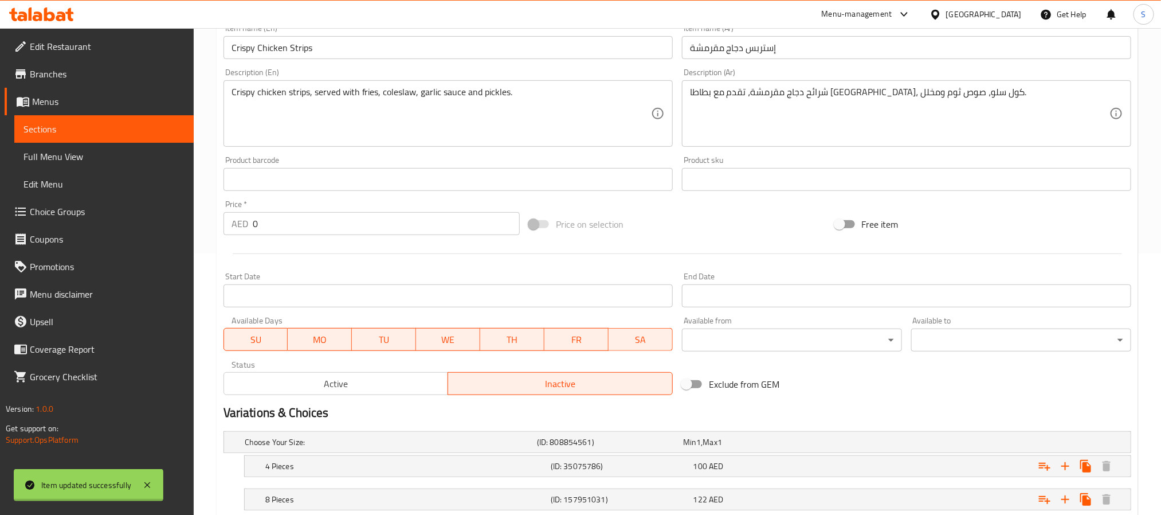
scroll to position [406, 0]
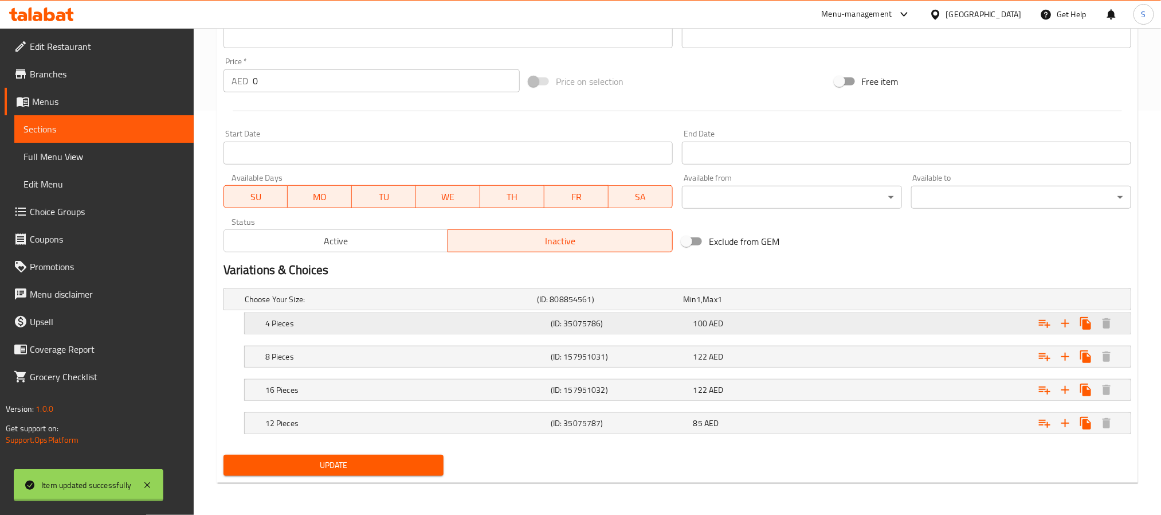
click at [406, 328] on div "4 Pieces" at bounding box center [405, 323] width 285 height 16
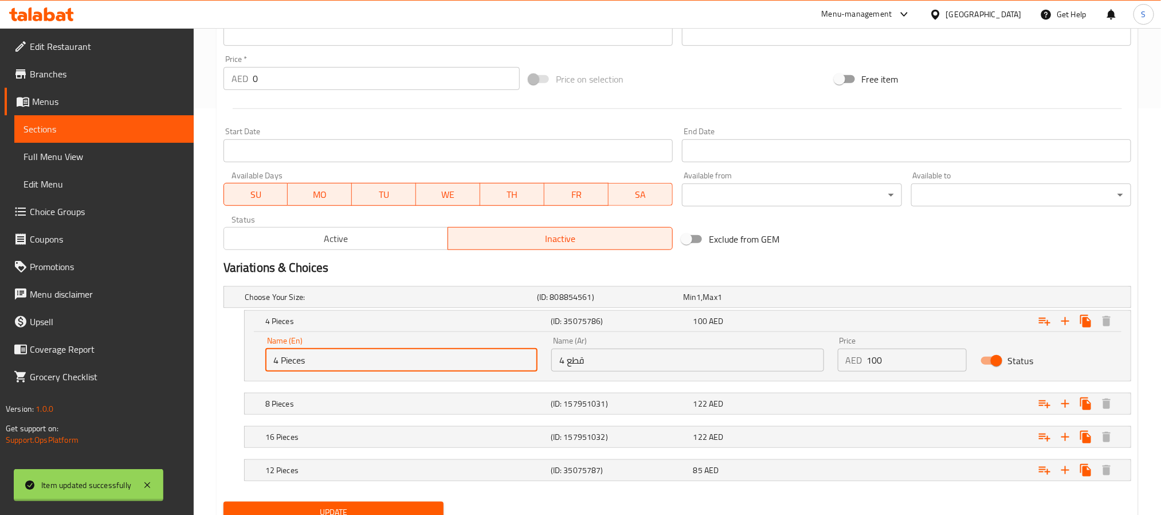
drag, startPoint x: 311, startPoint y: 363, endPoint x: 246, endPoint y: 356, distance: 65.7
click at [246, 356] on div "Name (En) 4 Pieces Name (En) Name (Ar) 4 قطع Name (Ar) Price AED 100 Price Stat…" at bounding box center [688, 356] width 886 height 49
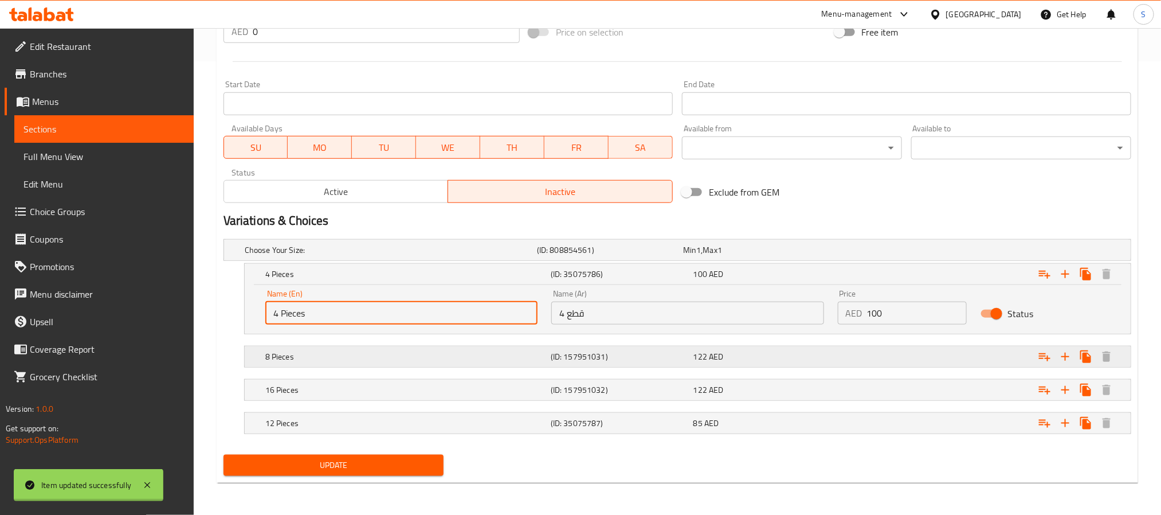
click at [339, 363] on div "8 Pieces (ID: 157951031) 122 AED" at bounding box center [691, 356] width 856 height 25
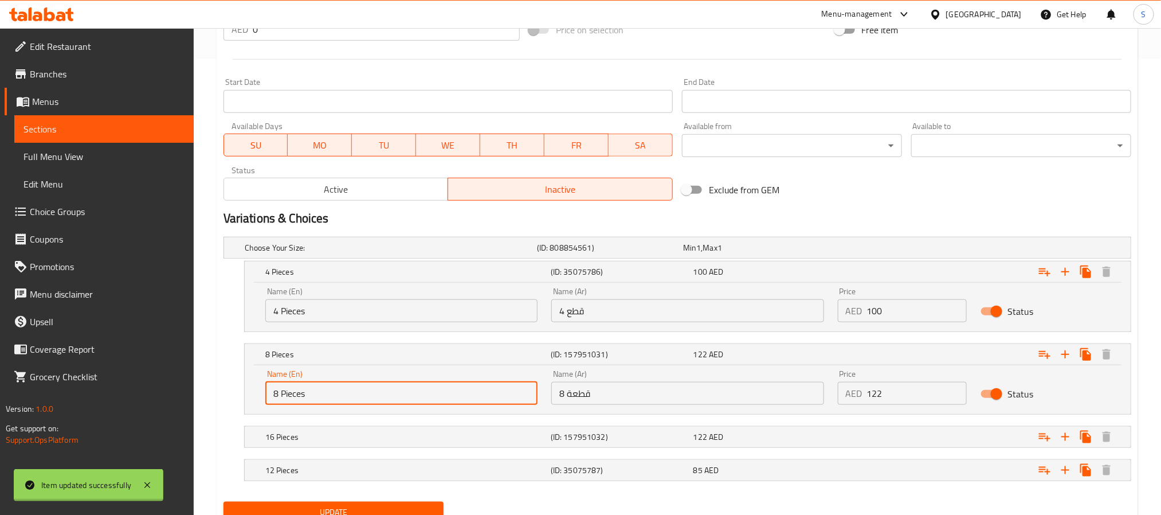
drag, startPoint x: 309, startPoint y: 399, endPoint x: 261, endPoint y: 397, distance: 48.2
click at [261, 397] on div "Name (En) 8 Pieces Name (En)" at bounding box center [401, 387] width 286 height 49
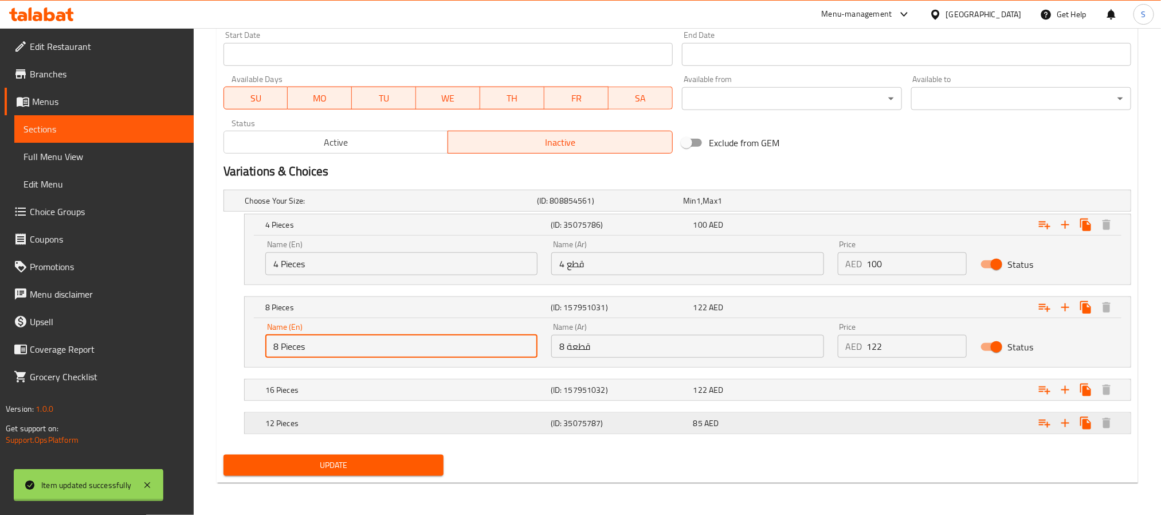
click at [800, 419] on div "85 AED" at bounding box center [762, 422] width 138 height 11
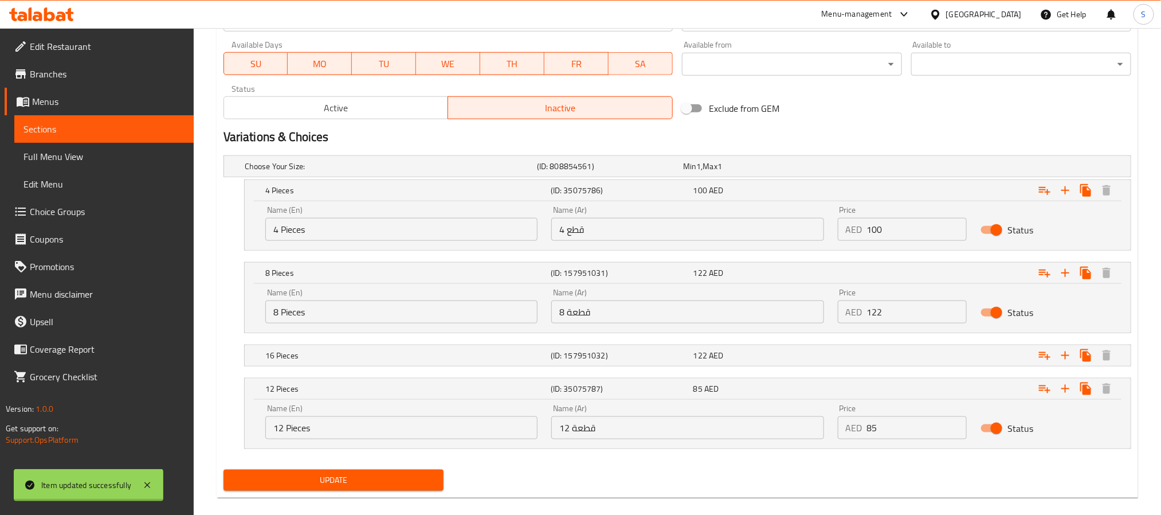
scroll to position [554, 0]
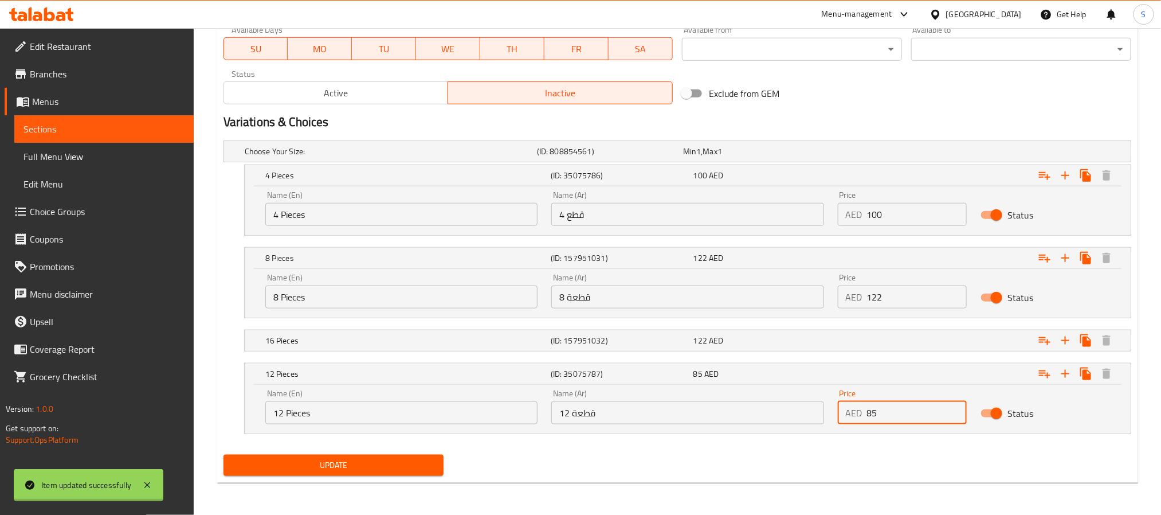
drag, startPoint x: 878, startPoint y: 404, endPoint x: 866, endPoint y: 407, distance: 12.5
click at [867, 407] on input "85" at bounding box center [917, 412] width 100 height 23
